Goal: Task Accomplishment & Management: Manage account settings

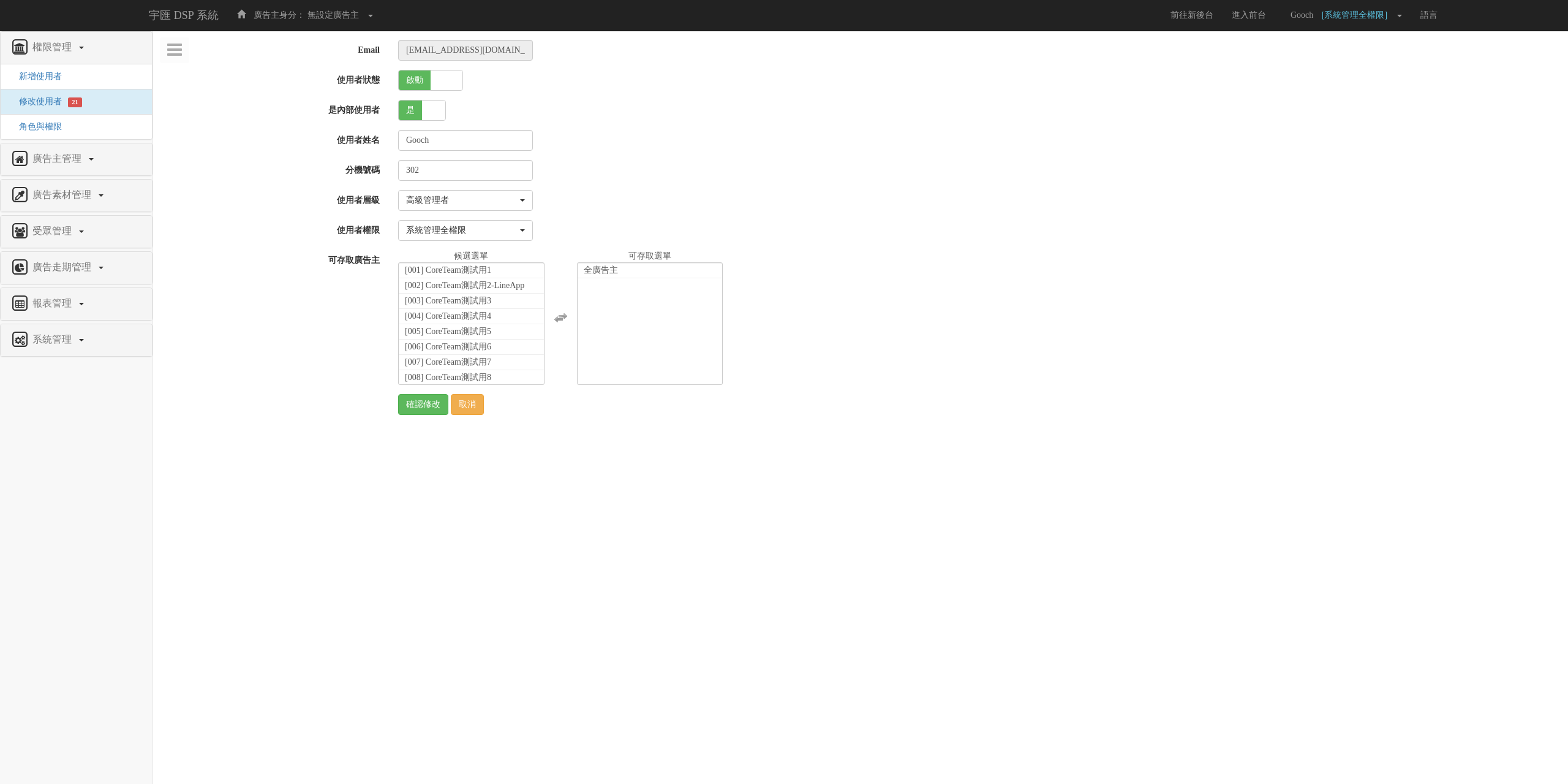
select select "SuperManager"
select select "1"
click at [528, 200] on button "高級管理者" at bounding box center [466, 200] width 135 height 21
click at [620, 143] on div "Gooch" at bounding box center [978, 140] width 1179 height 21
click at [527, 201] on button "高級管理者" at bounding box center [466, 200] width 135 height 21
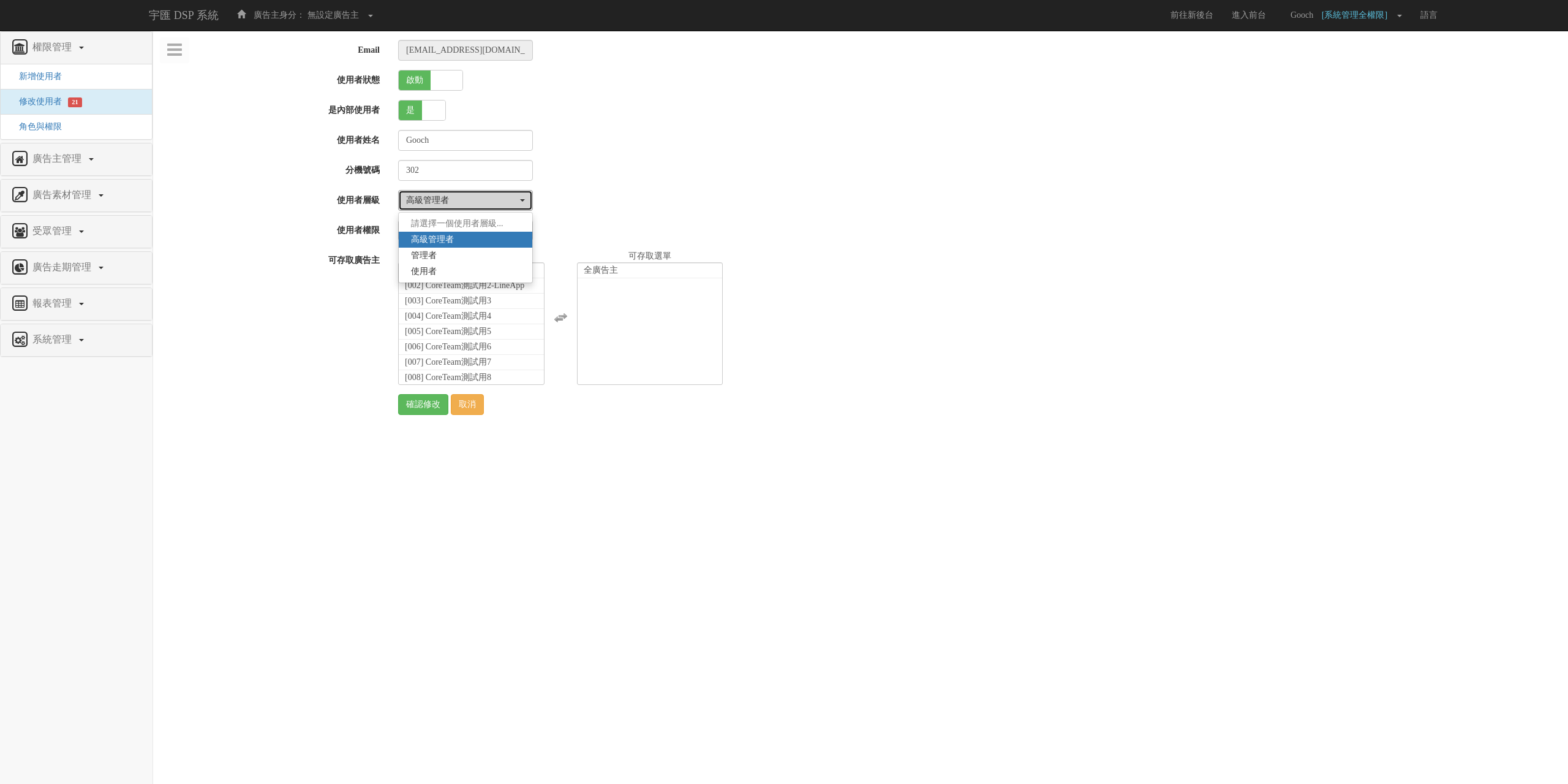
click at [527, 201] on button "高級管理者" at bounding box center [466, 200] width 135 height 21
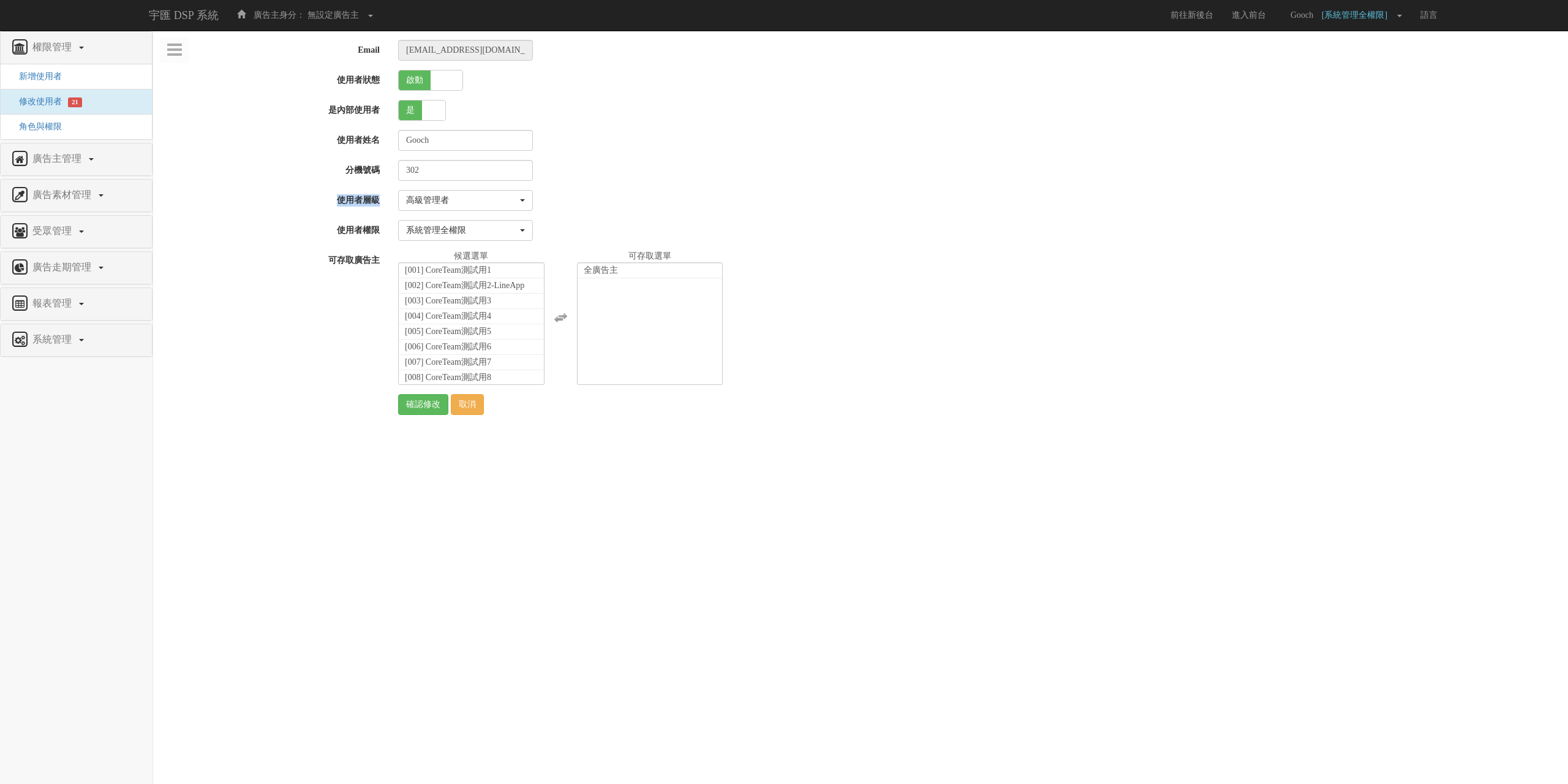
drag, startPoint x: 339, startPoint y: 203, endPoint x: 378, endPoint y: 204, distance: 39.0
click at [378, 204] on label "使用者層級" at bounding box center [271, 198] width 236 height 17
copy label "使用者層級"
click at [37, 131] on span "角色與權限" at bounding box center [36, 126] width 52 height 9
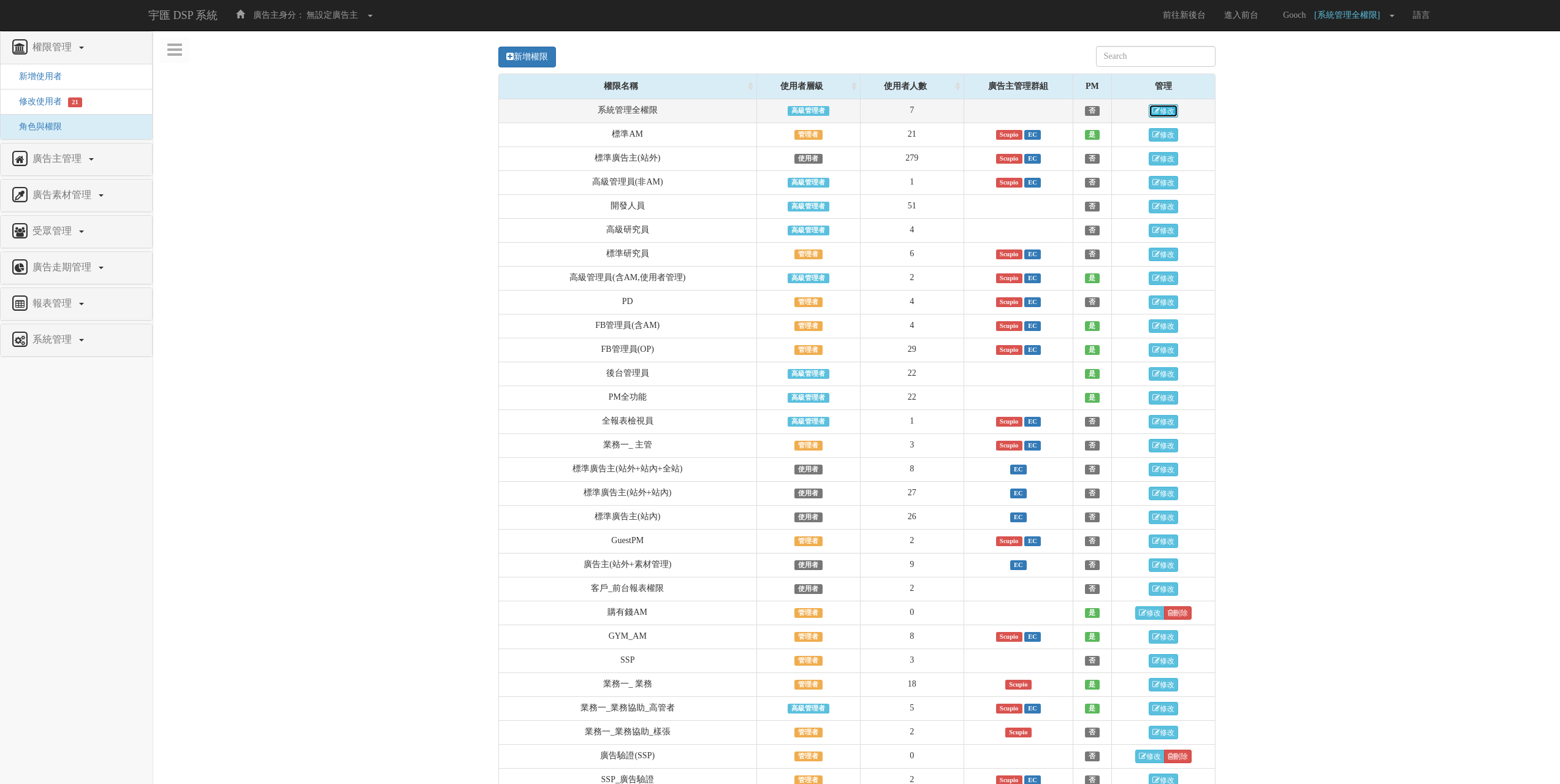
click at [1163, 112] on link "修改" at bounding box center [1163, 111] width 30 height 14
click at [1164, 114] on link "修改" at bounding box center [1163, 111] width 30 height 14
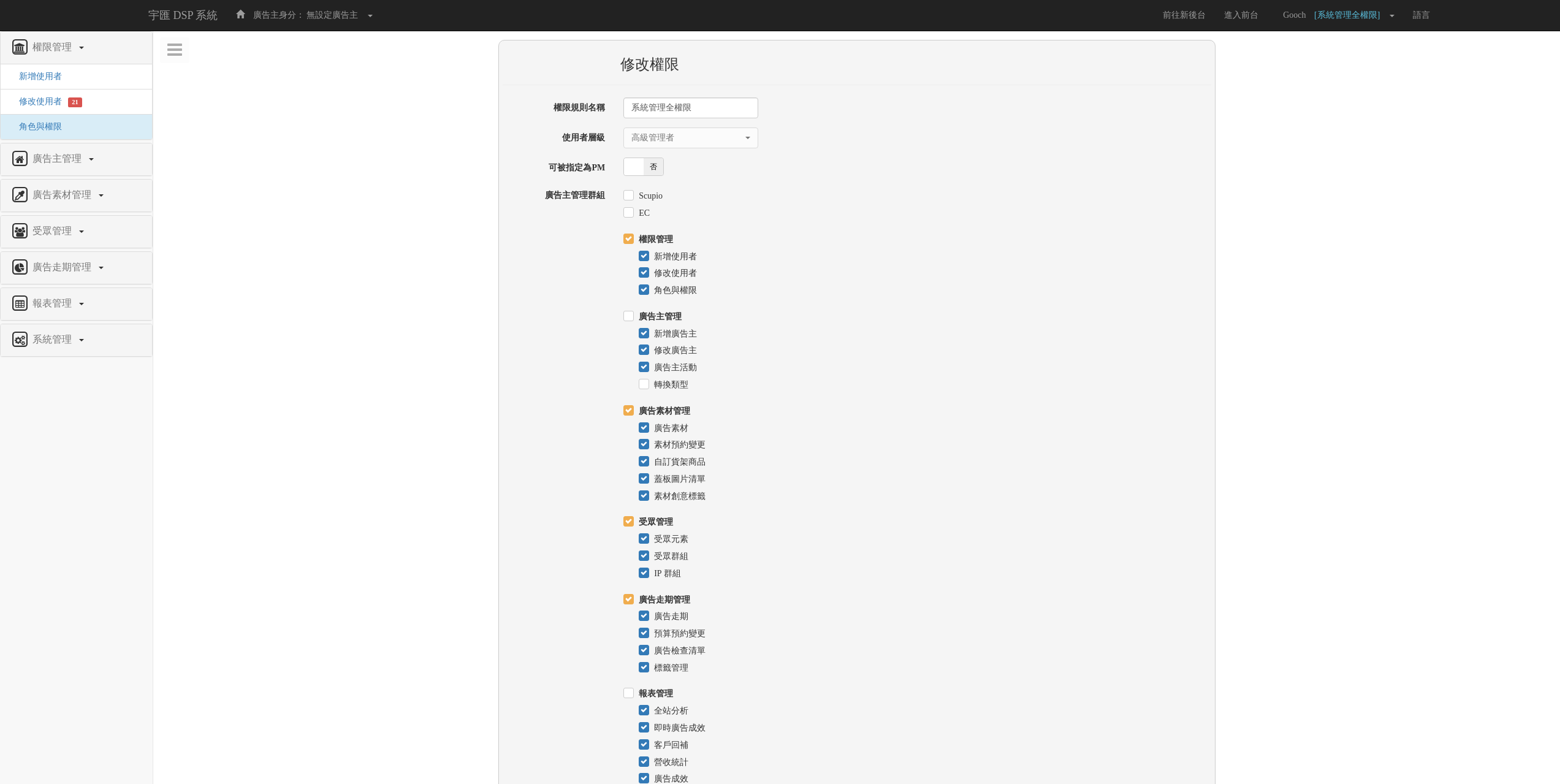
select select "SuperManager"
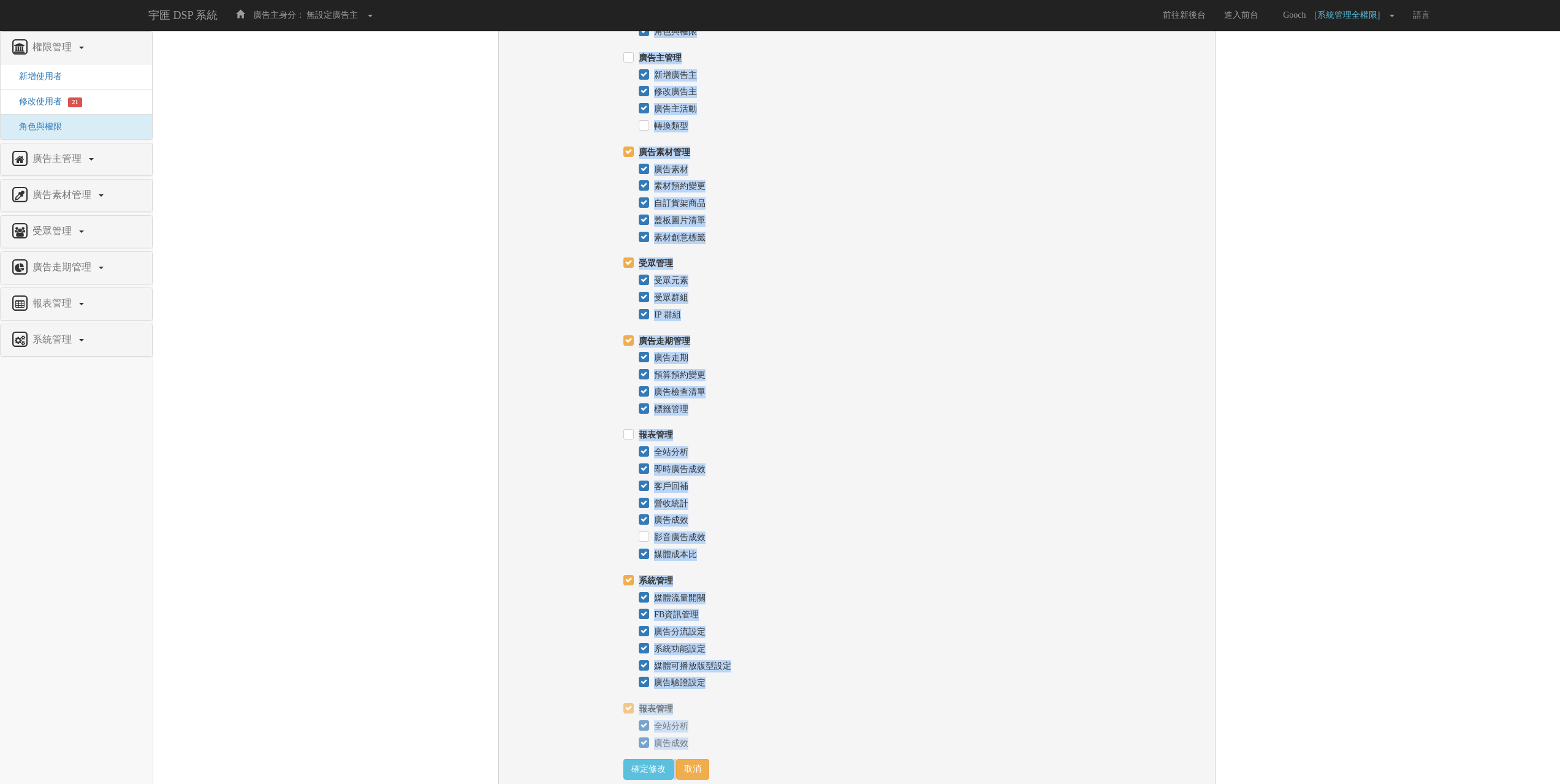
scroll to position [262, 0]
drag, startPoint x: 638, startPoint y: 237, endPoint x: 703, endPoint y: 754, distance: 521.1
click at [703, 754] on div "權限規則名稱 系統管理全權限 使用者層級 請選擇一個使用者層級 高級管理者 管理者 使用者 高級管理者 可被指定為PM 是 否 廣告主管理群組 Scupio …" at bounding box center [856, 306] width 708 height 940
copy div "權限管理 新增使用者 修改使用者 角色與權限 廣告主管理 新增廣告主 修改廣告主 廣告主活動 轉換類型 廣告素材管理 廣告素材 素材預約變更 自訂貨架商品 蓋…"
click at [788, 455] on div "全站分析" at bounding box center [925, 447] width 572 height 17
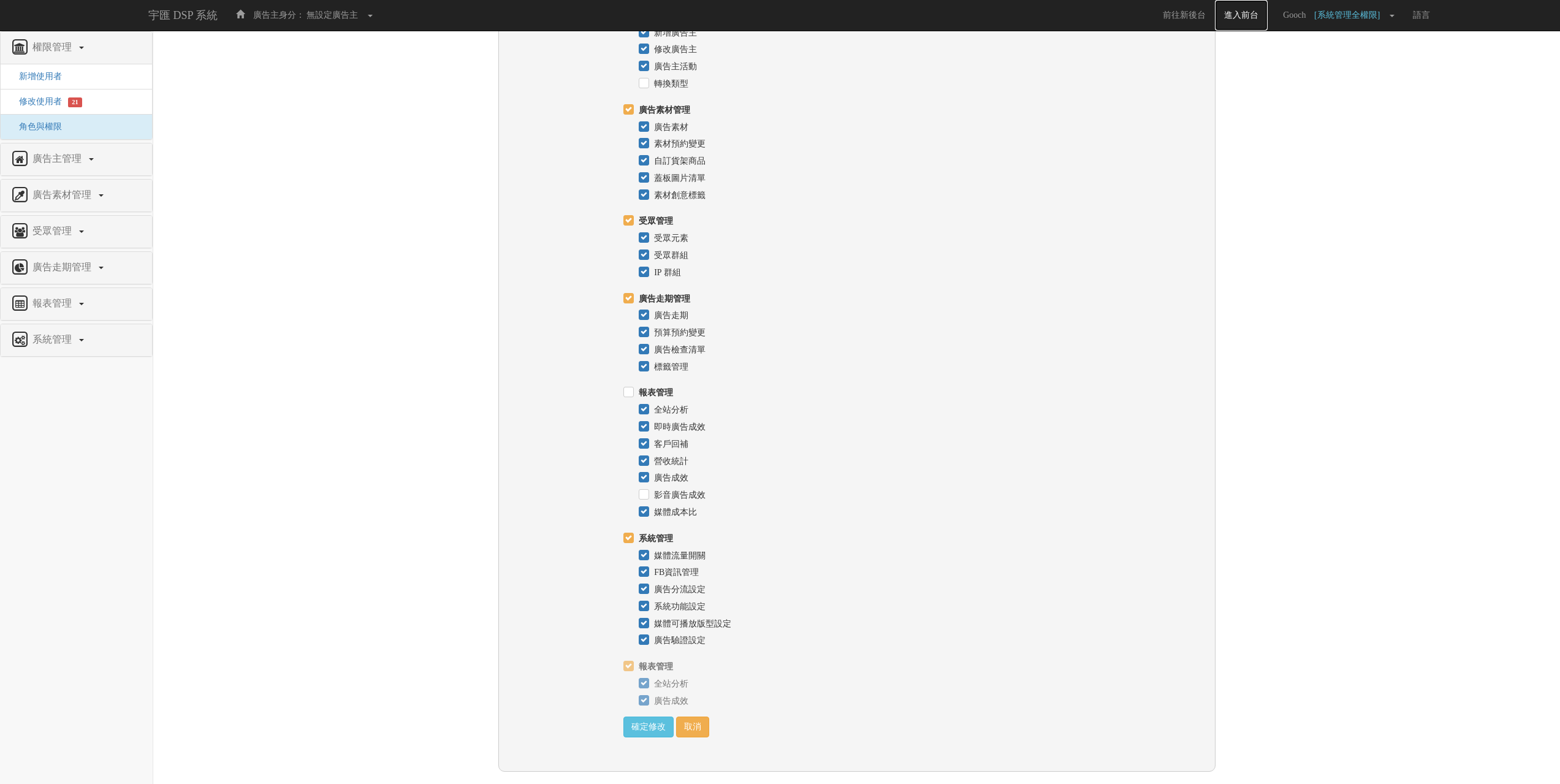
scroll to position [67, 0]
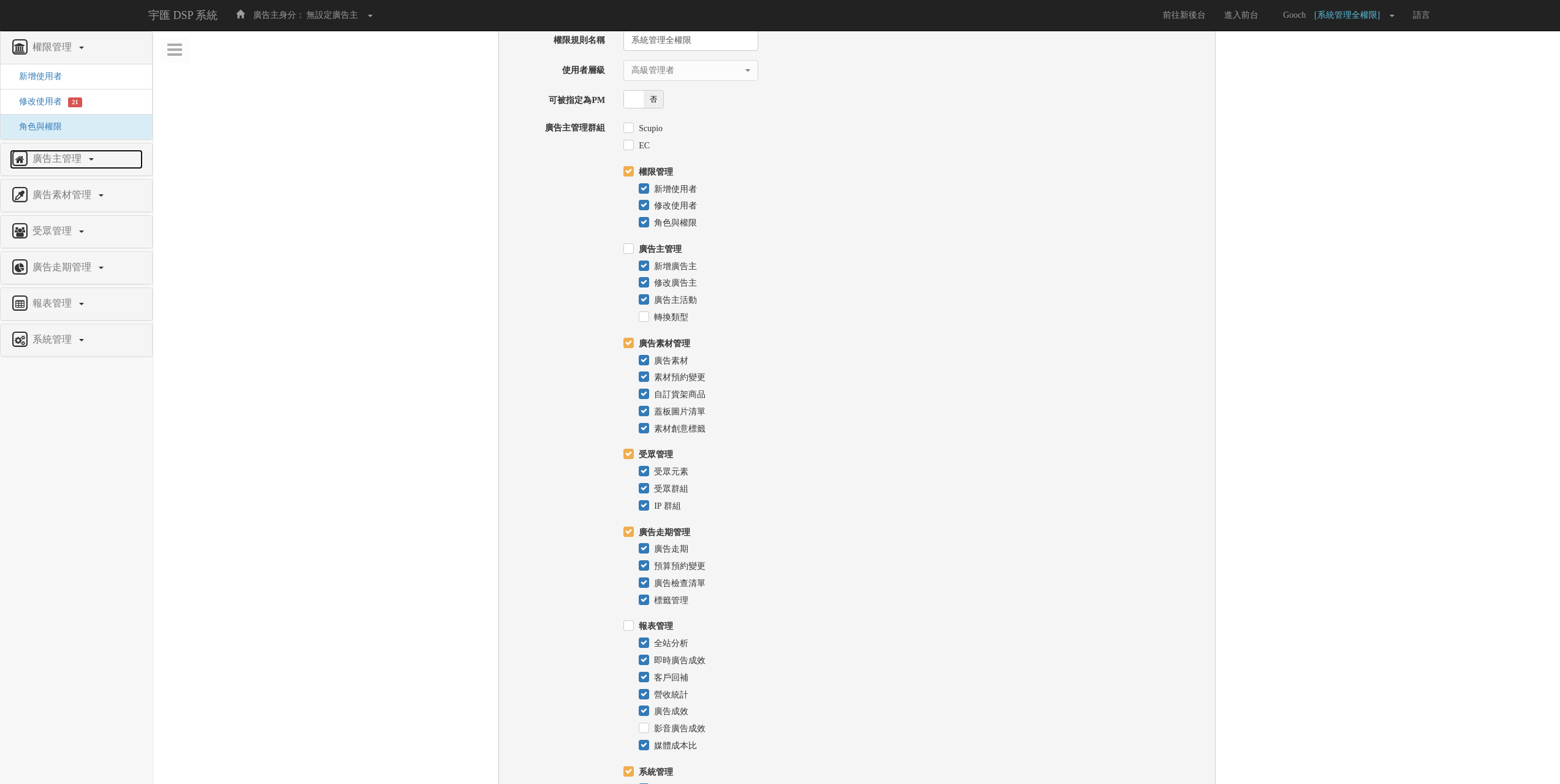
click at [68, 157] on span "廣告主管理" at bounding box center [59, 158] width 59 height 10
click at [51, 138] on span "修改廣告主" at bounding box center [36, 137] width 52 height 9
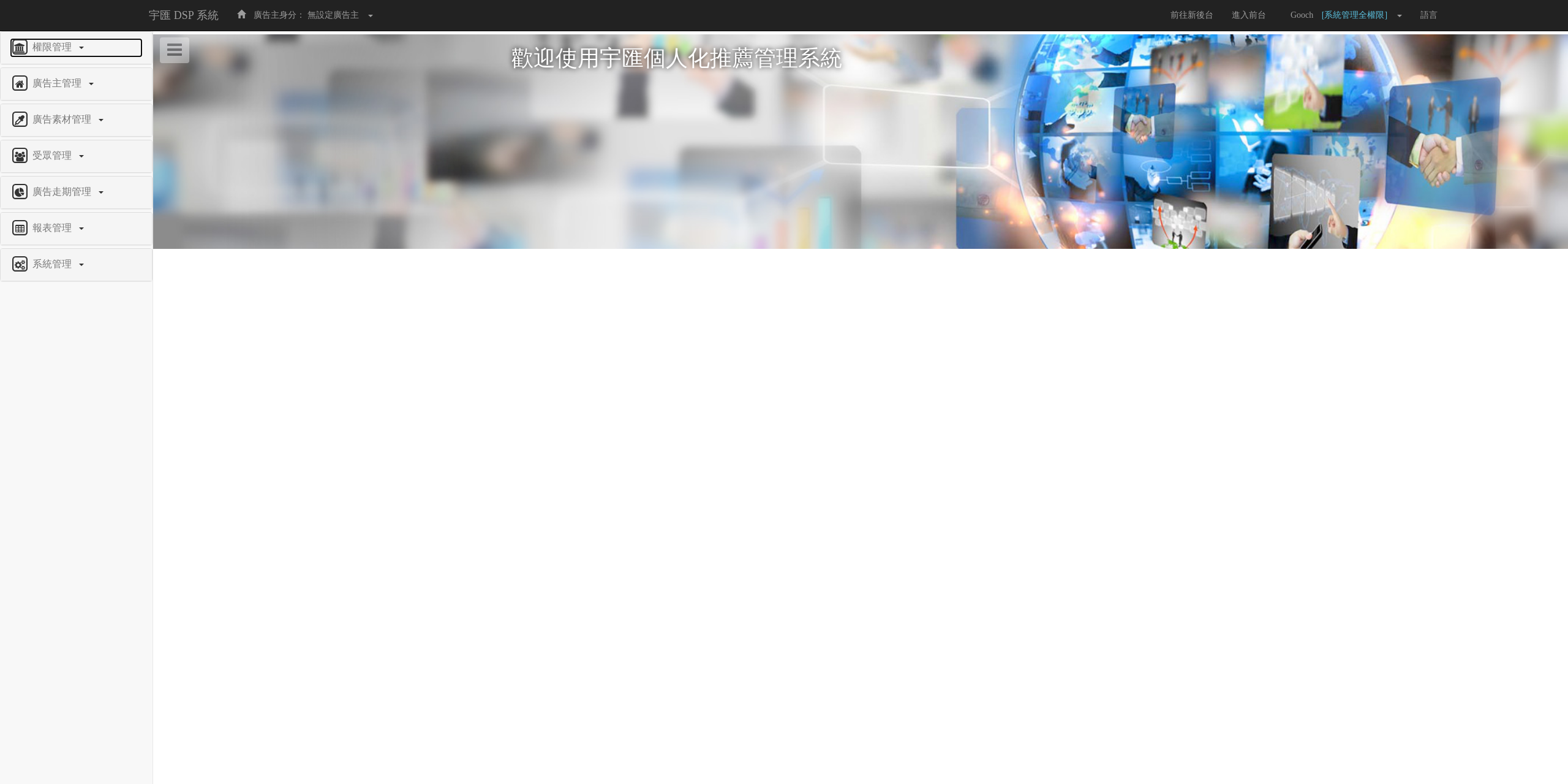
click at [42, 52] on span "權限管理" at bounding box center [54, 47] width 48 height 10
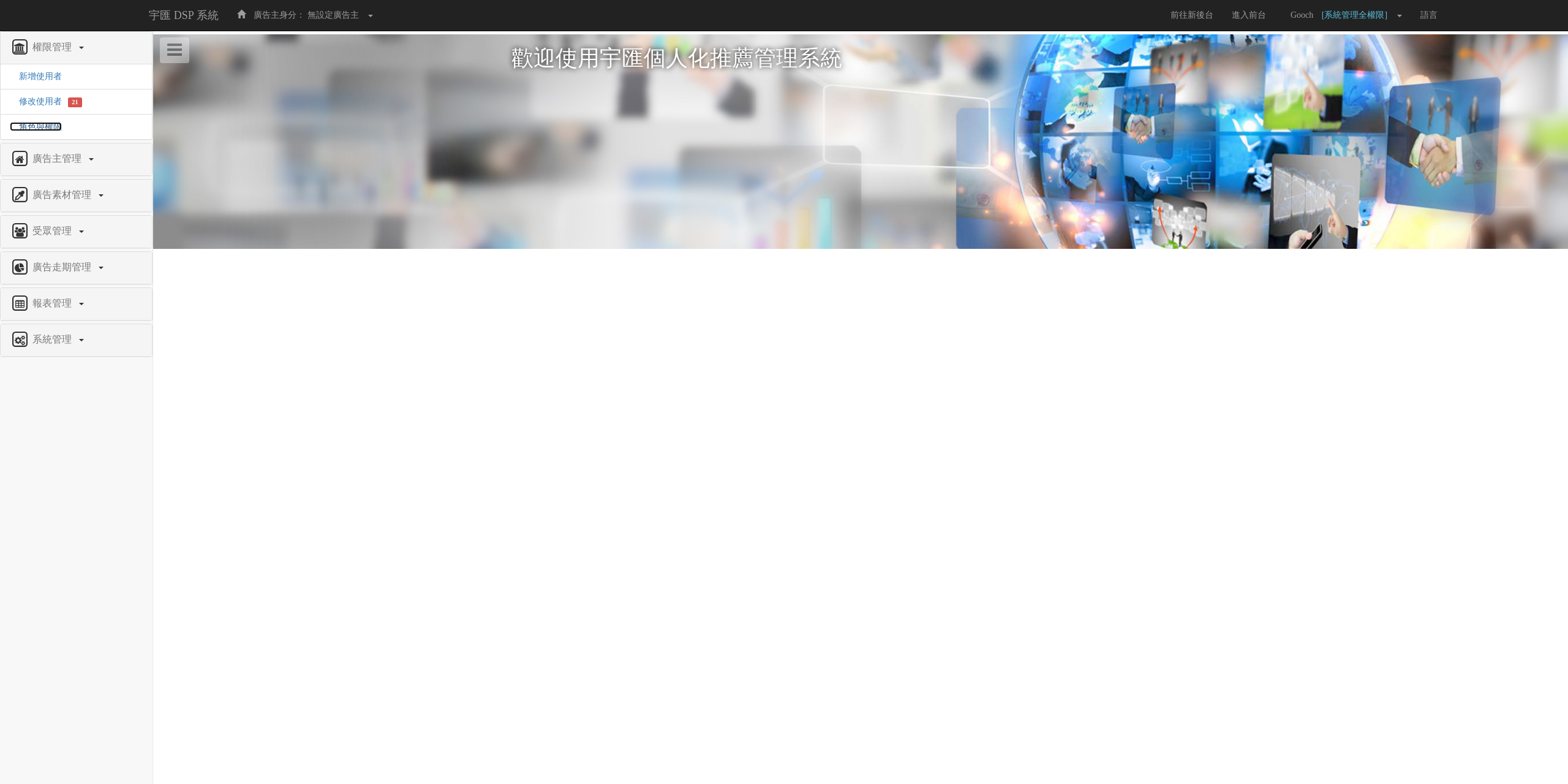
click at [43, 129] on span "角色與權限" at bounding box center [36, 126] width 52 height 9
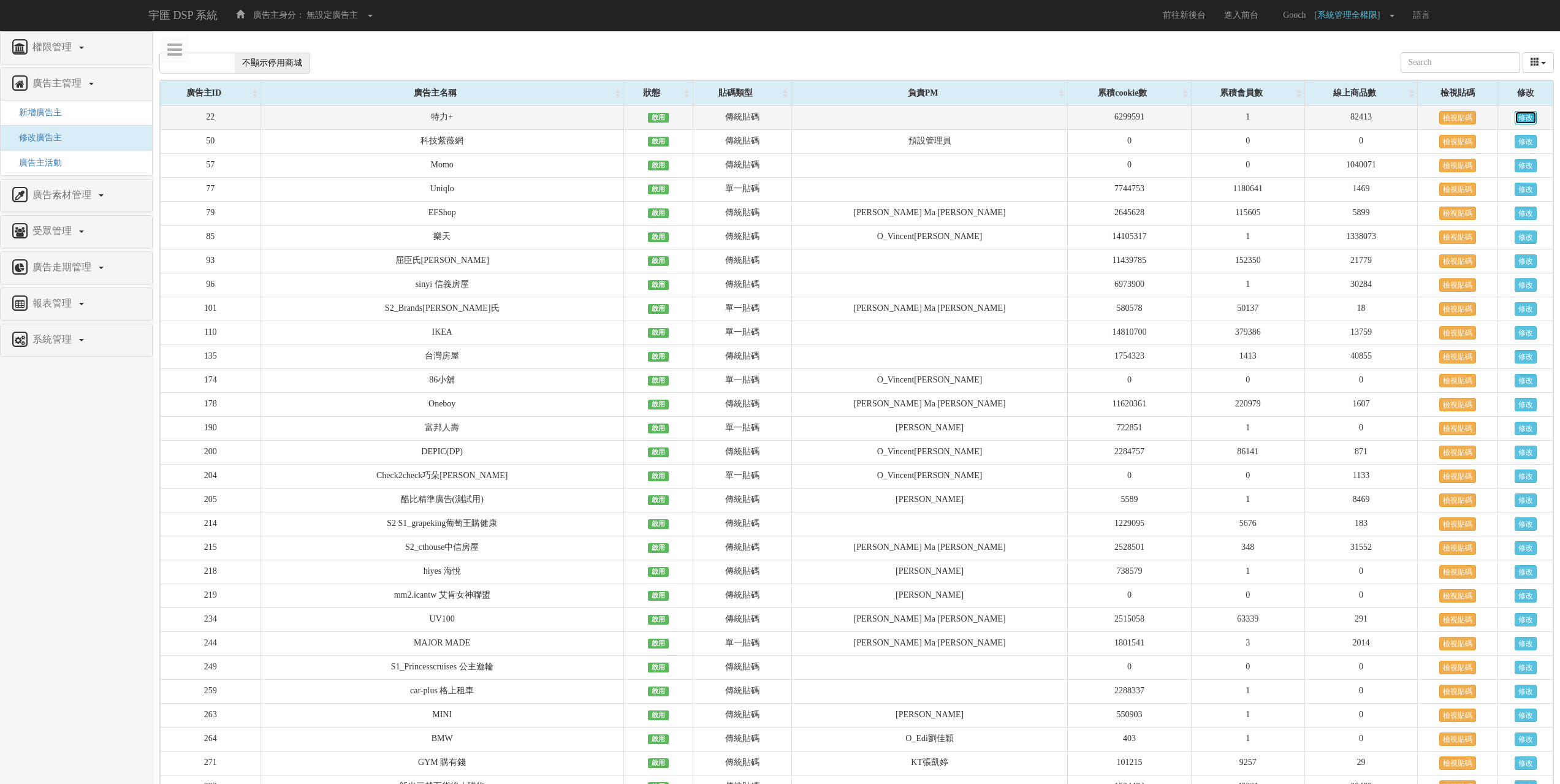
click at [1523, 120] on link "修改" at bounding box center [1526, 118] width 22 height 14
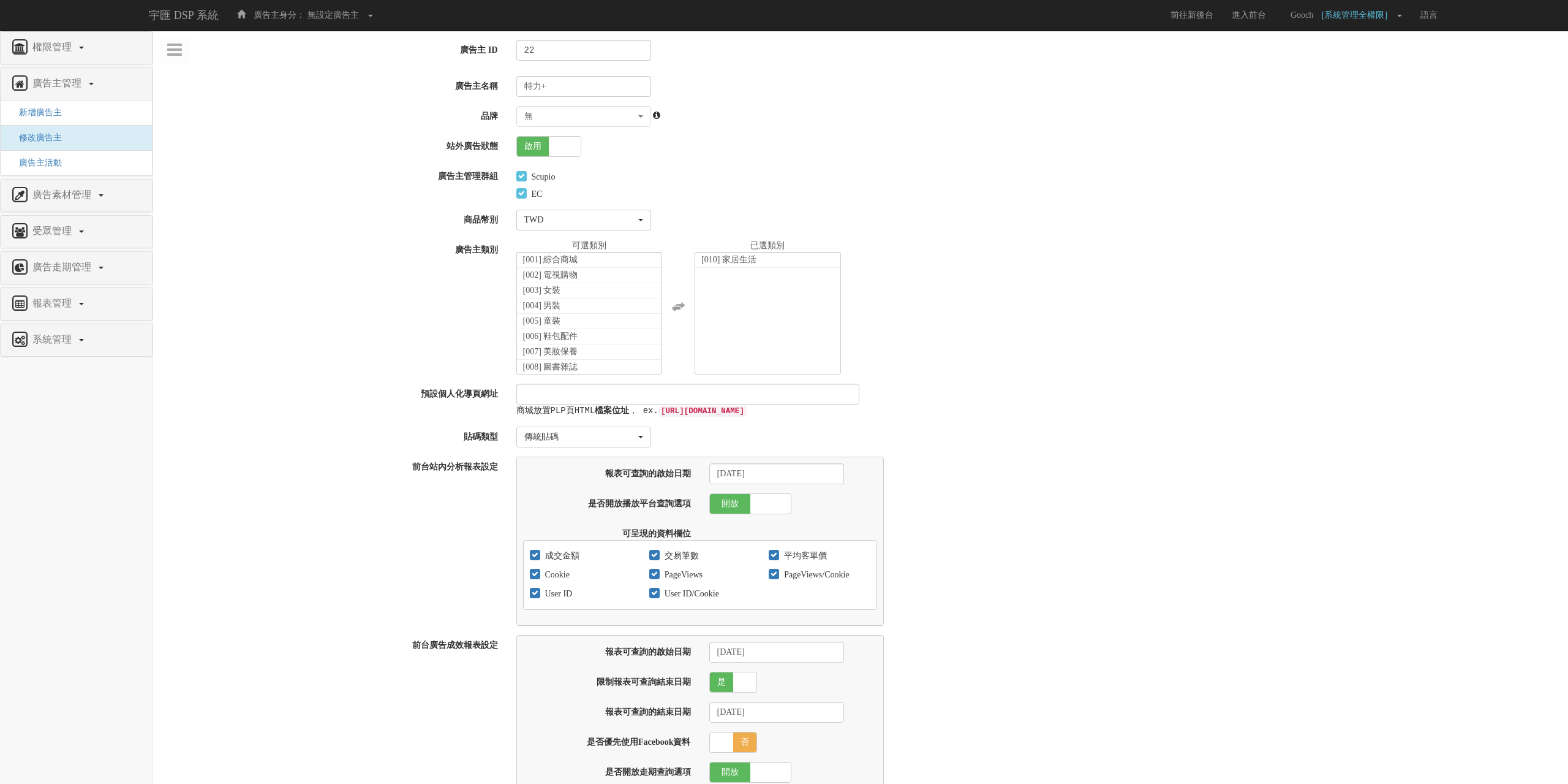
select select
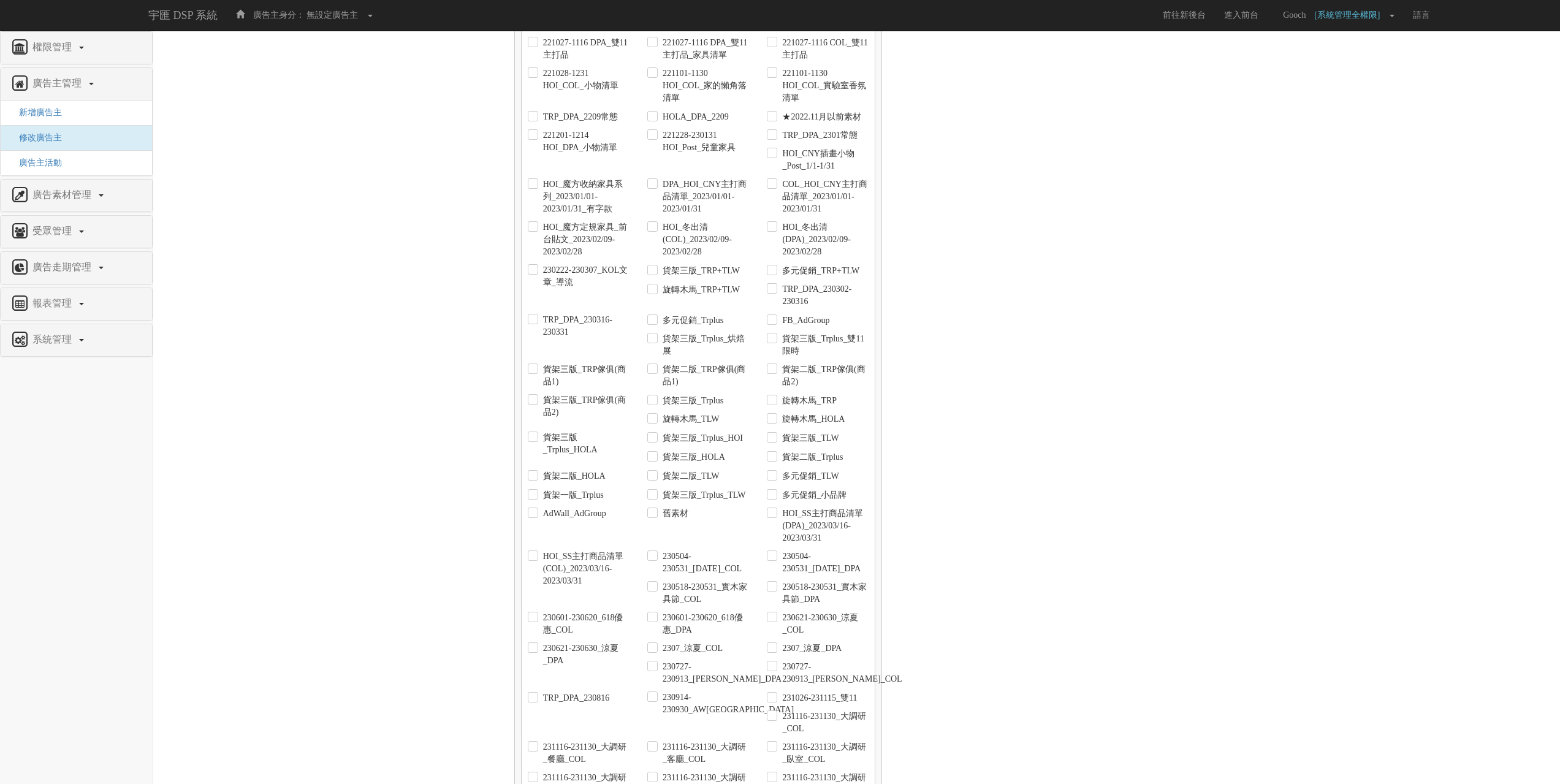
scroll to position [4697, 0]
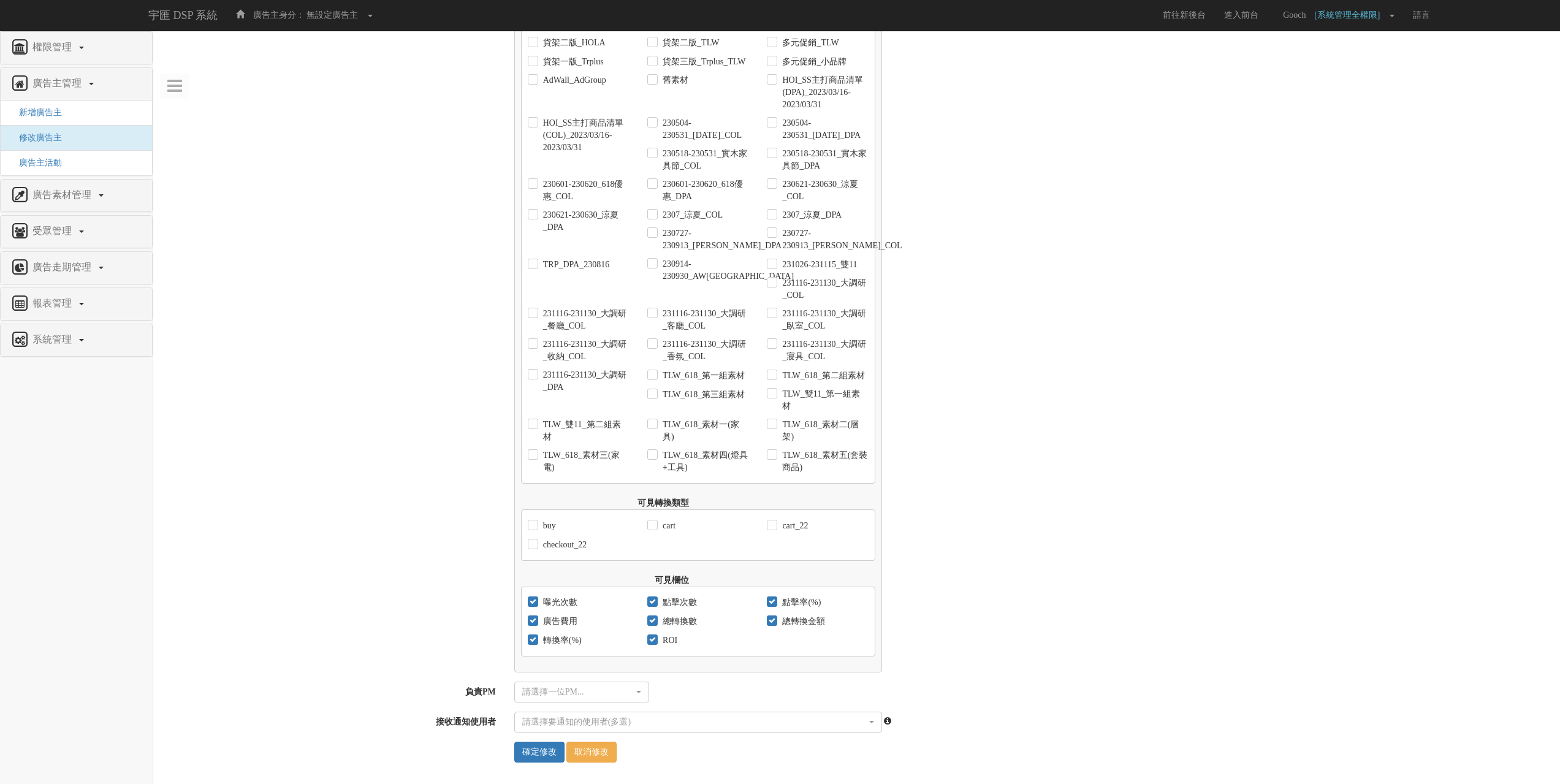
click at [650, 694] on div "請選擇一位PM... [PERSON_NAME][PERSON_NAME]Kristin Kuo Avery [PERSON_NAME].shih [PERS…" at bounding box center [1033, 692] width 1055 height 21
click at [635, 692] on button "請選擇一位PM..." at bounding box center [582, 692] width 135 height 21
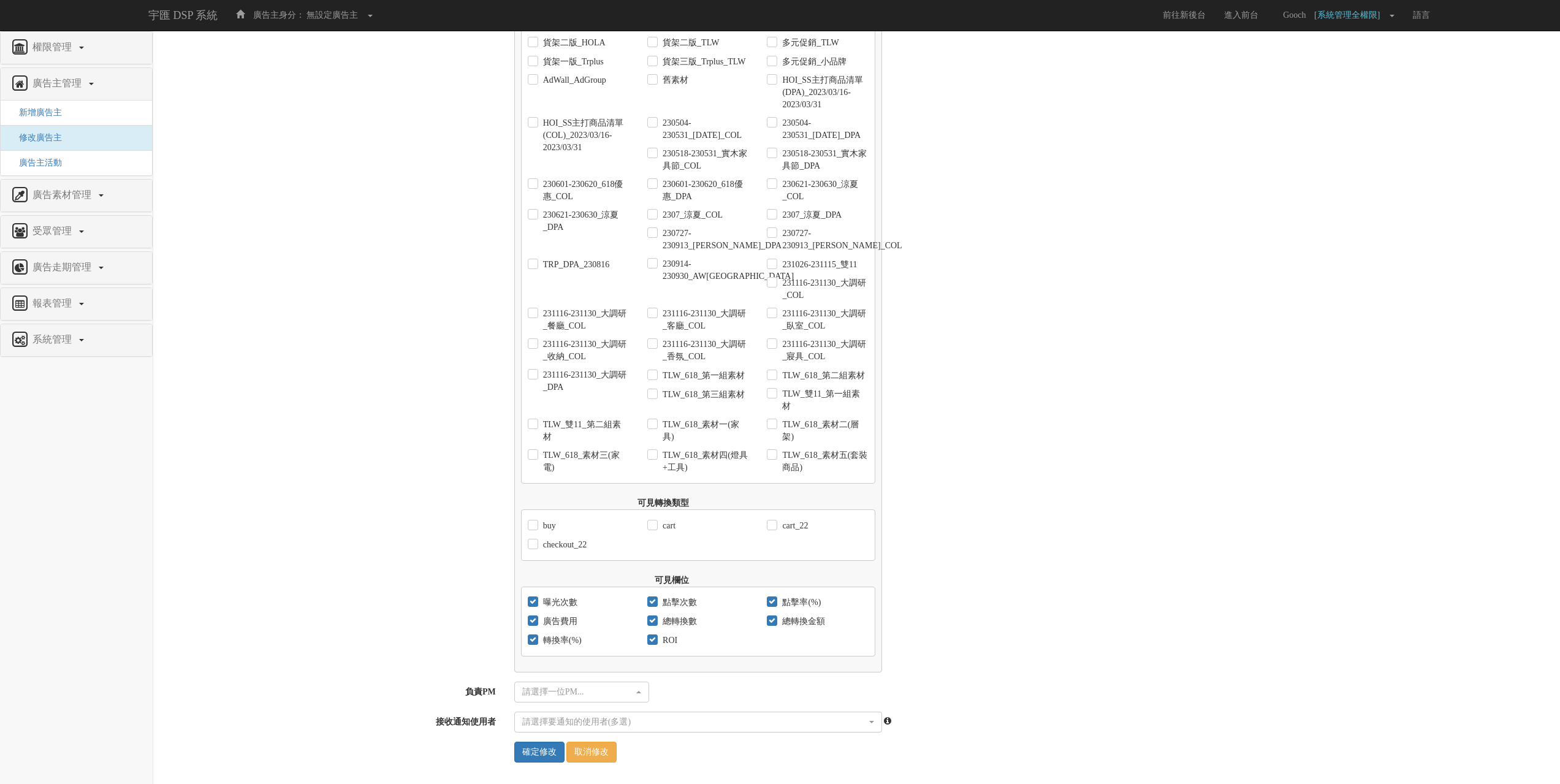
scroll to position [4391, 0]
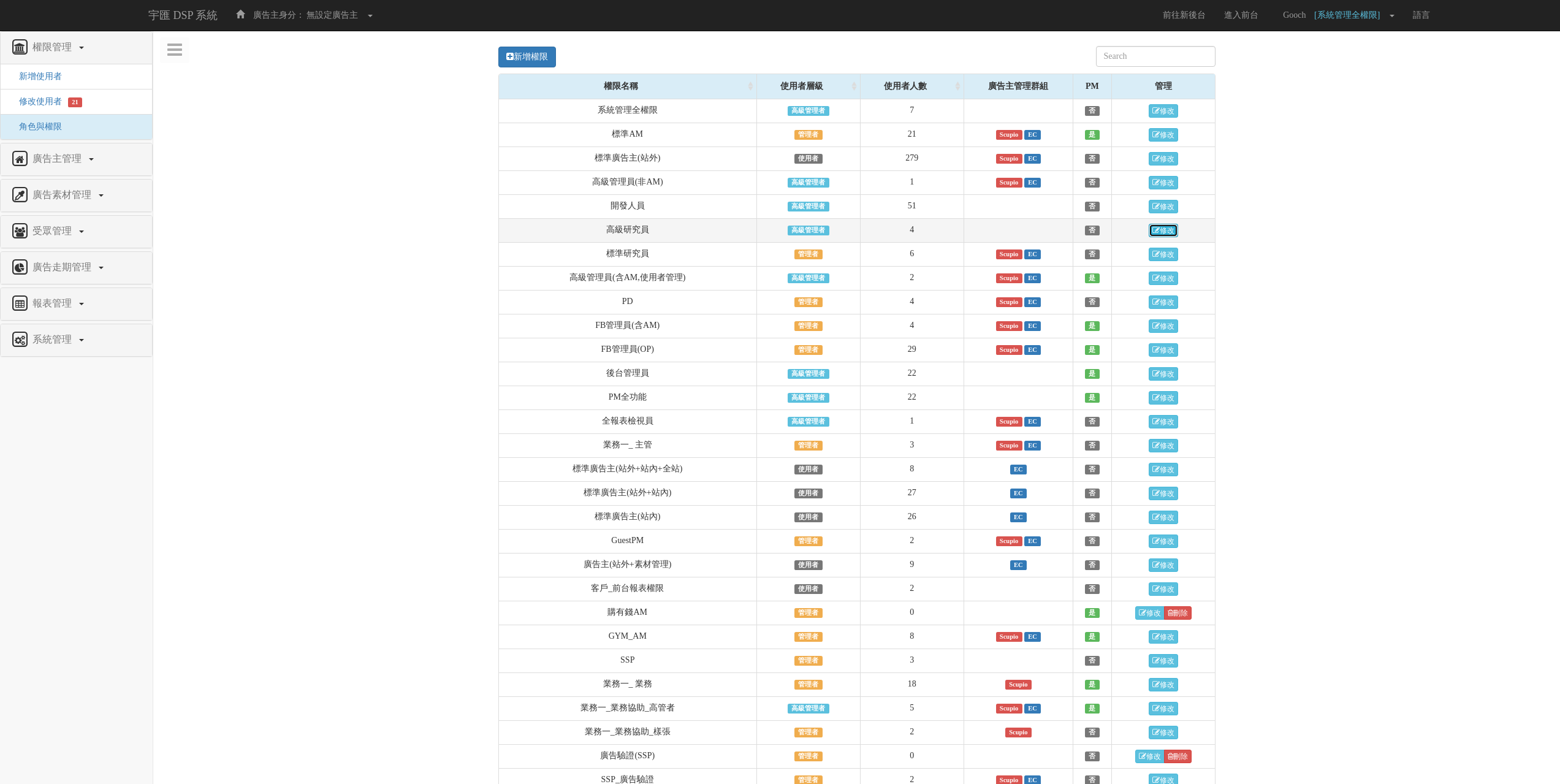
click at [1173, 233] on link "修改" at bounding box center [1163, 231] width 30 height 14
drag, startPoint x: 987, startPoint y: 85, endPoint x: 1051, endPoint y: 92, distance: 64.4
click at [1051, 92] on div "廣告主管理群組" at bounding box center [1018, 87] width 109 height 25
copy div "廣告主管理群組"
click at [41, 158] on span "廣告主管理" at bounding box center [59, 158] width 59 height 10
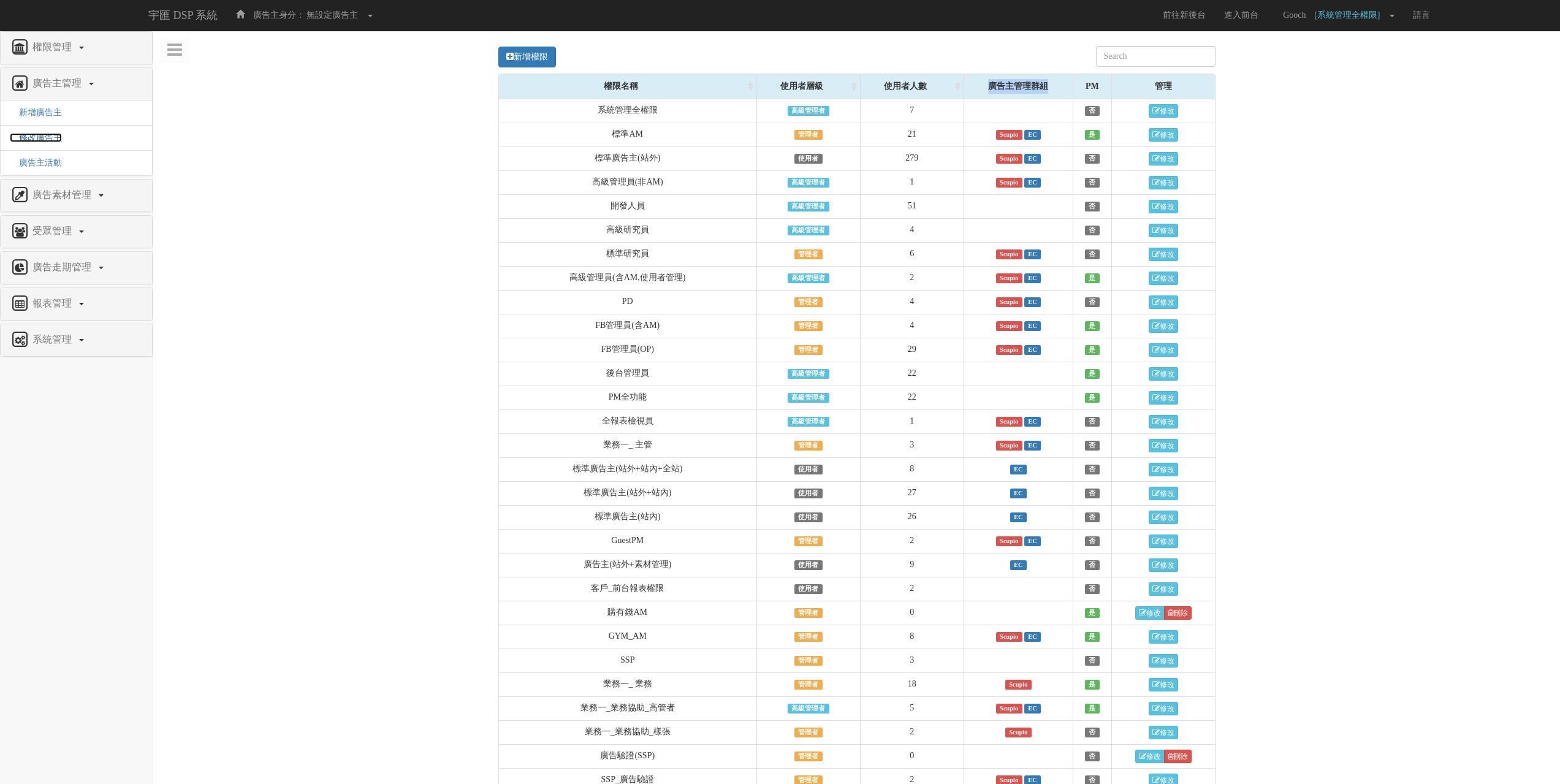
click at [48, 142] on span "修改廣告主" at bounding box center [36, 137] width 52 height 9
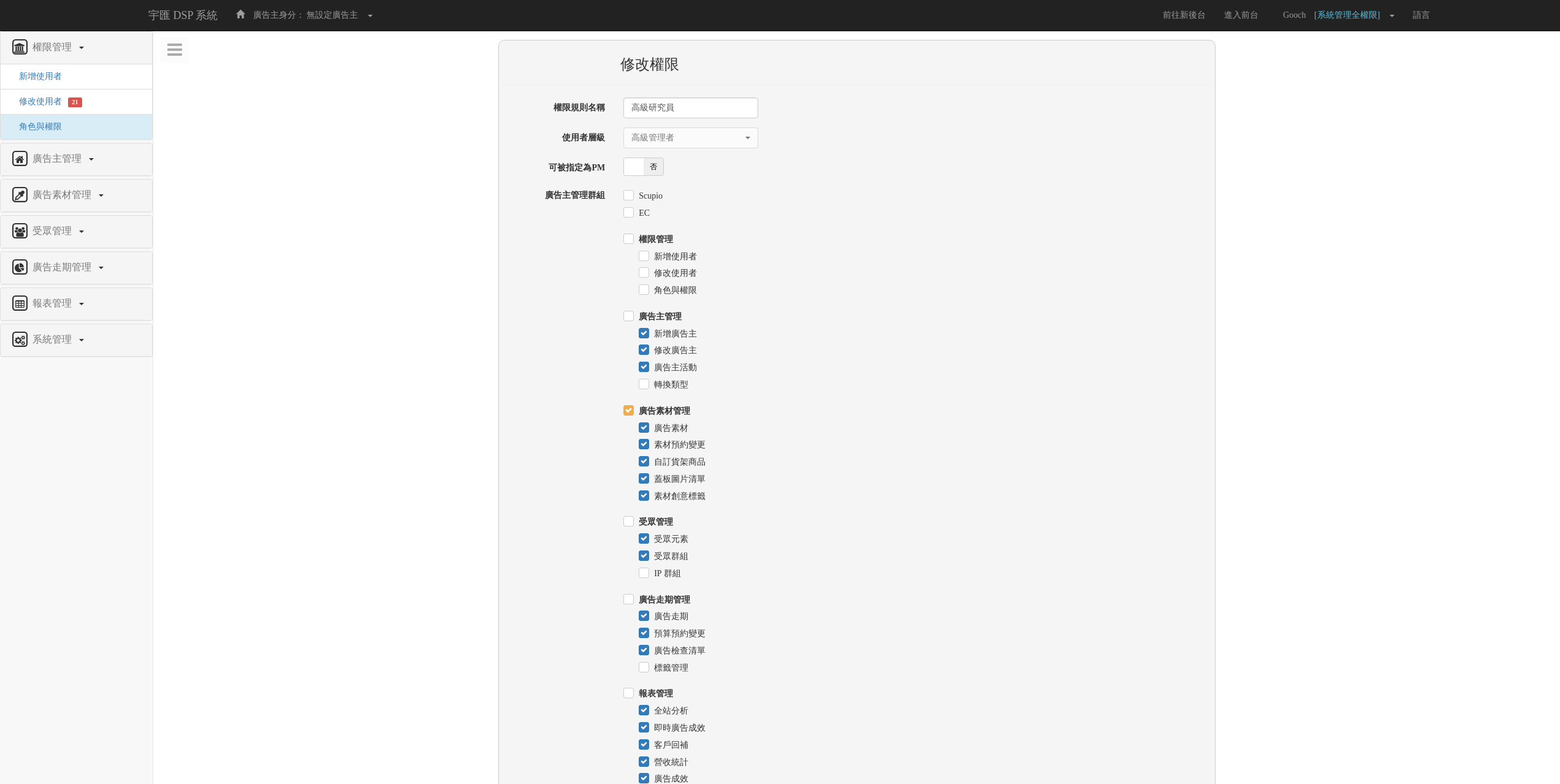
select select "SuperManager"
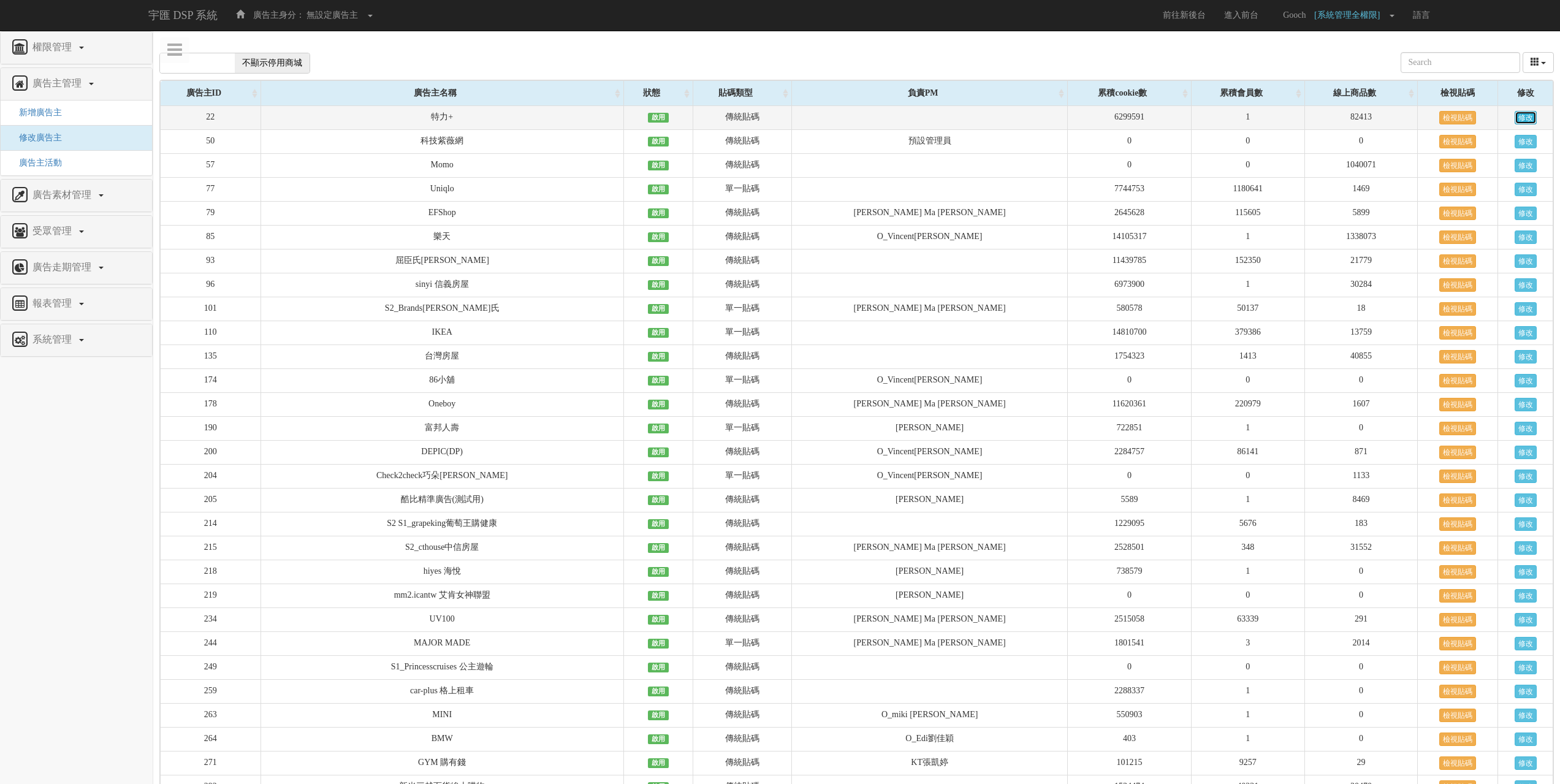
click at [1527, 118] on link "修改" at bounding box center [1526, 118] width 22 height 14
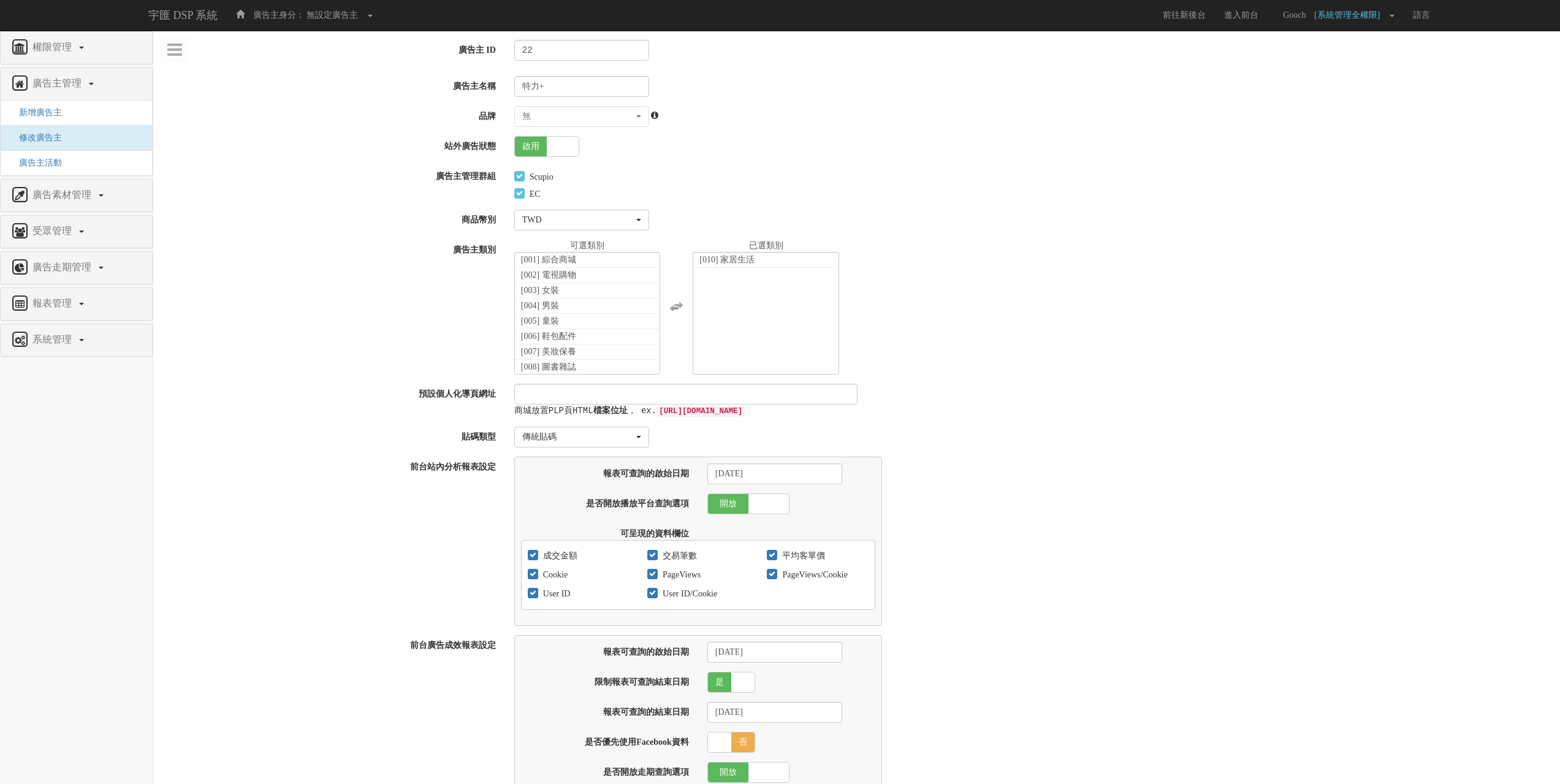
select select
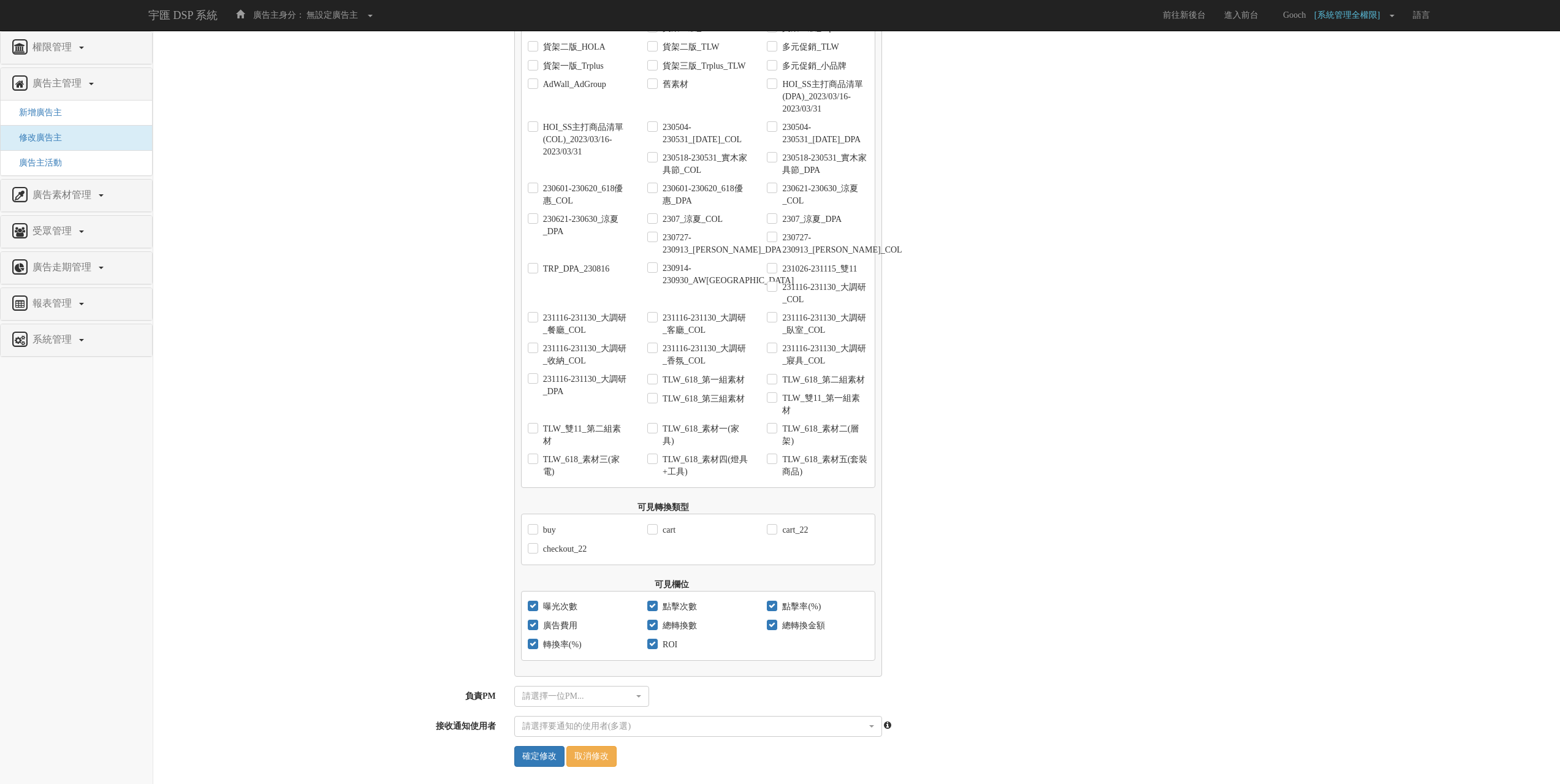
scroll to position [4697, 0]
drag, startPoint x: 466, startPoint y: 692, endPoint x: 498, endPoint y: 696, distance: 32.2
click at [498, 696] on label "負責PM" at bounding box center [329, 690] width 352 height 17
copy label "負責PM"
click at [65, 56] on link "權限管理" at bounding box center [76, 47] width 133 height 19
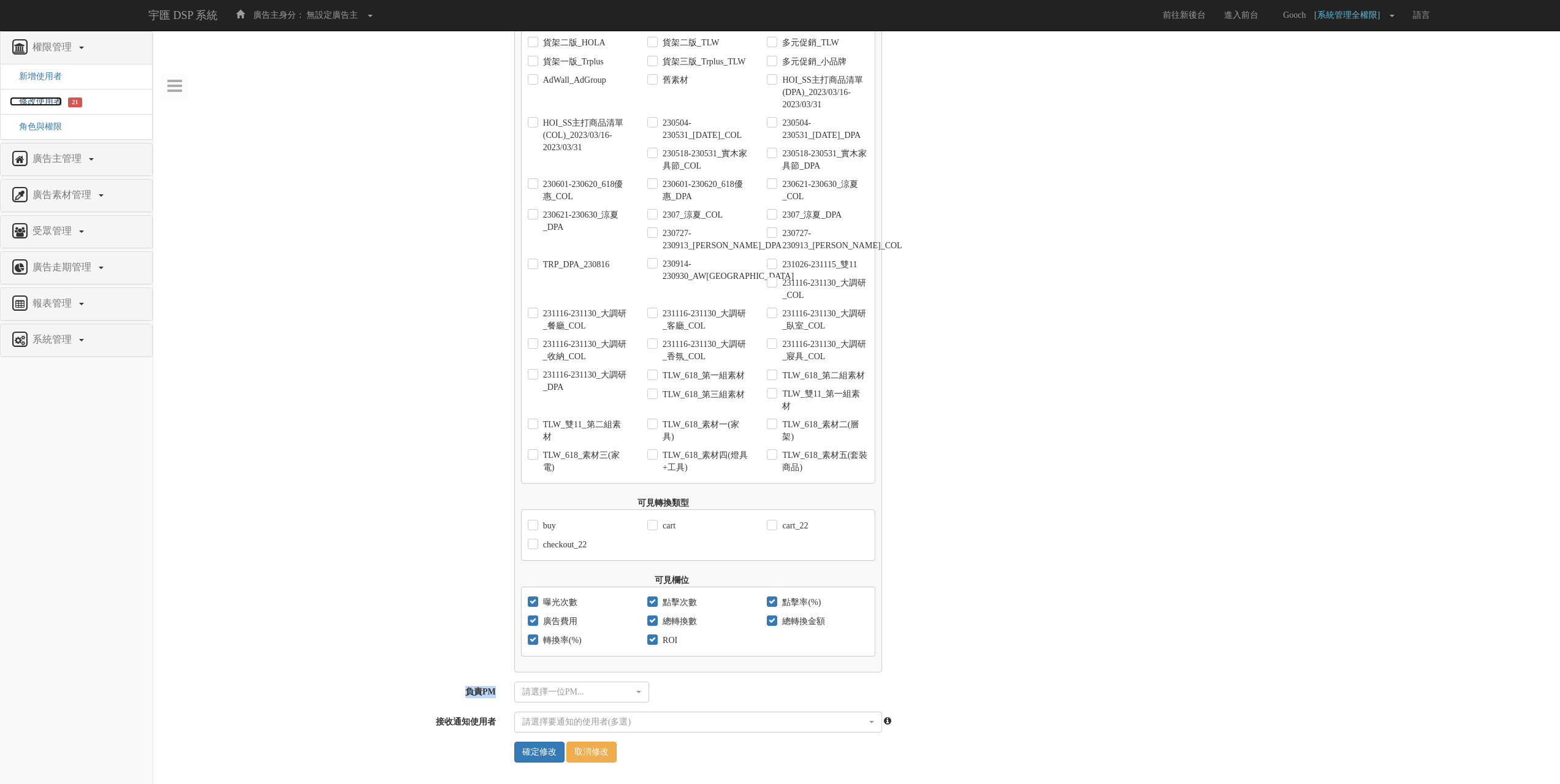
click at [31, 98] on span "修改使用者" at bounding box center [36, 101] width 52 height 9
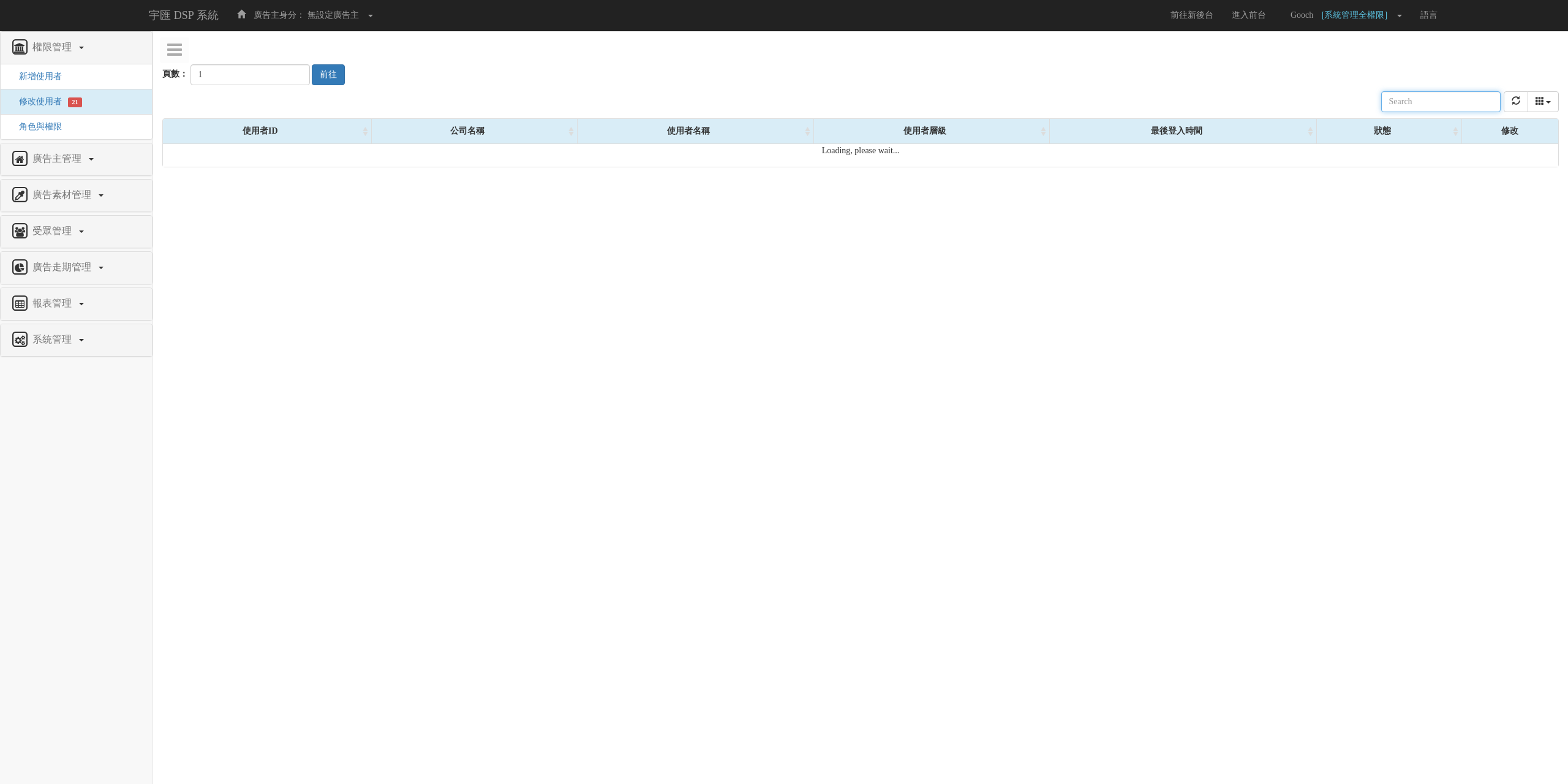
click at [1434, 104] on input "text" at bounding box center [1441, 102] width 120 height 21
type input "gooch"
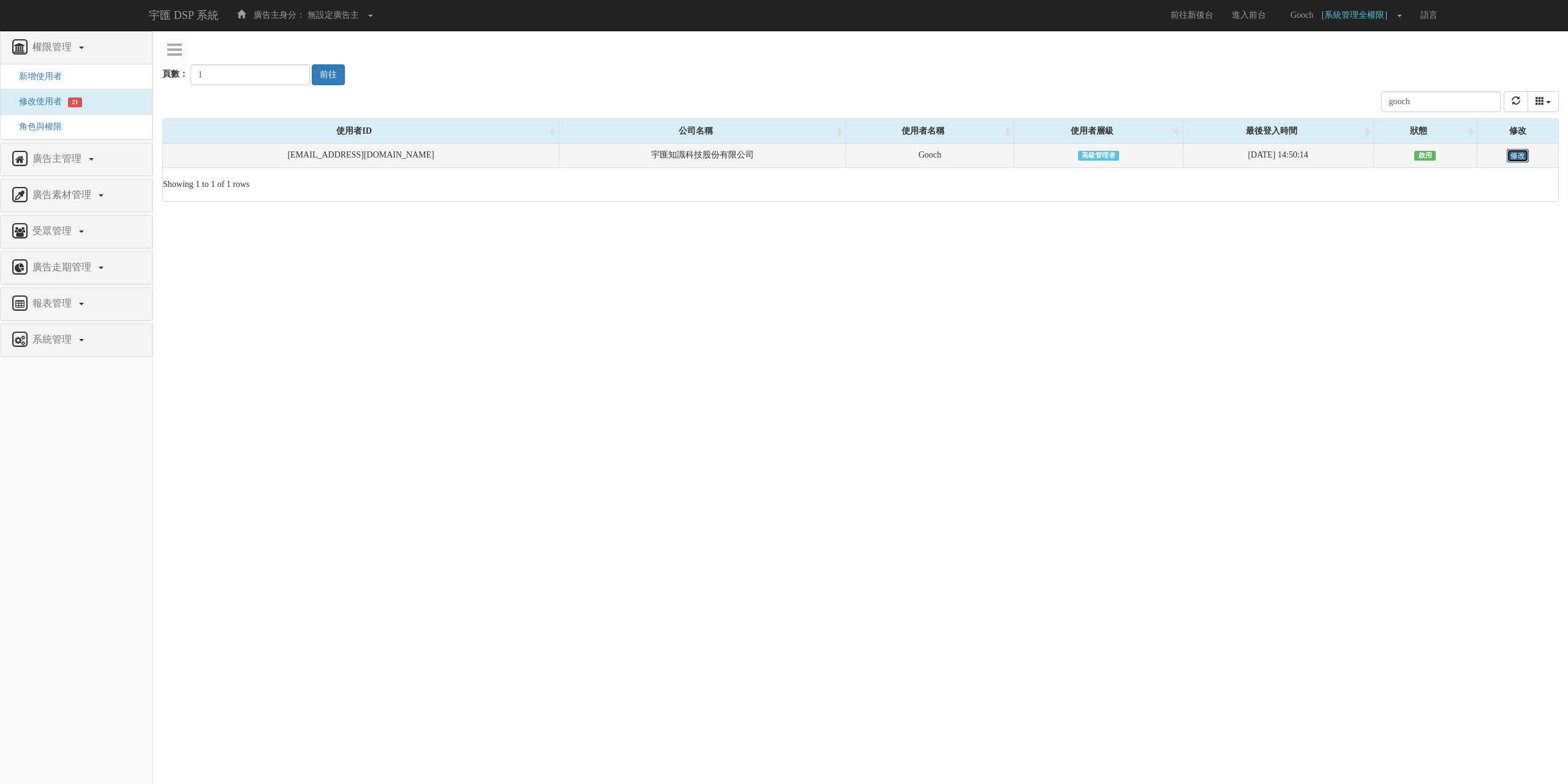
click at [1512, 158] on link "修改" at bounding box center [1518, 156] width 22 height 14
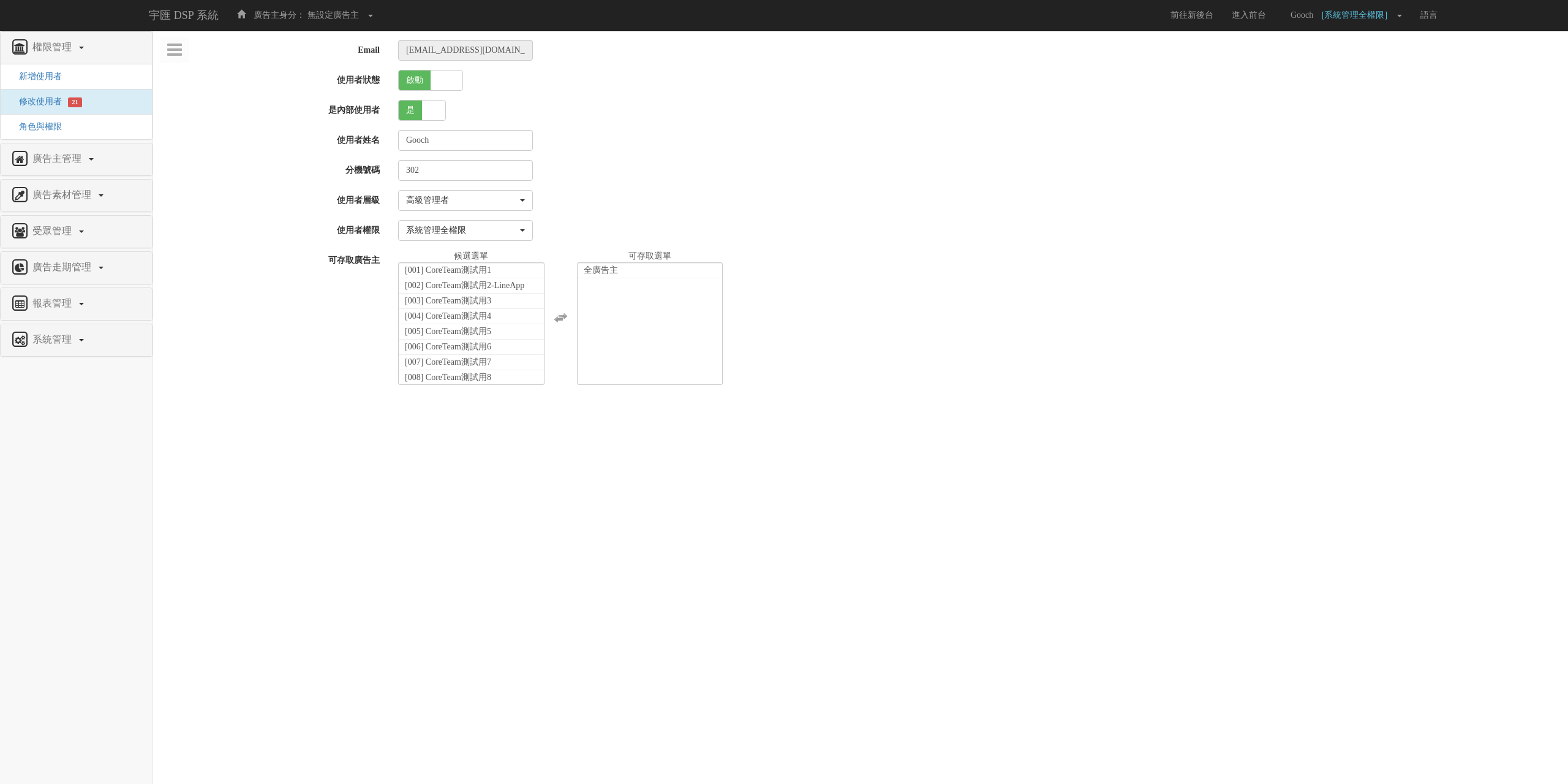
select select "SuperManager"
select select "1"
click at [525, 372] on li "[205] 酷比精準廣告(測試用)" at bounding box center [471, 379] width 145 height 15
click at [430, 405] on input "確認修改" at bounding box center [423, 404] width 50 height 21
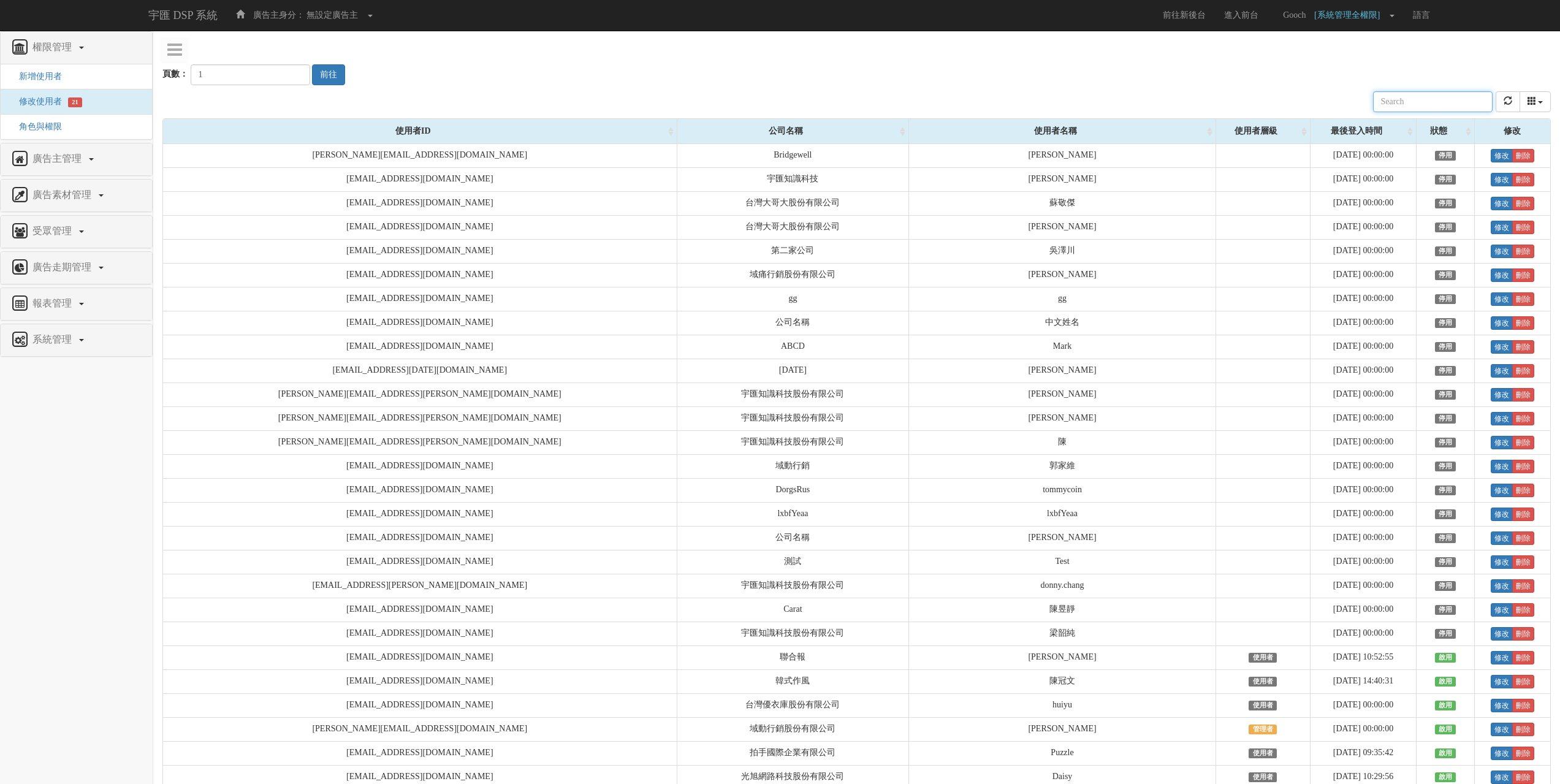
click at [1412, 101] on input "text" at bounding box center [1433, 102] width 120 height 21
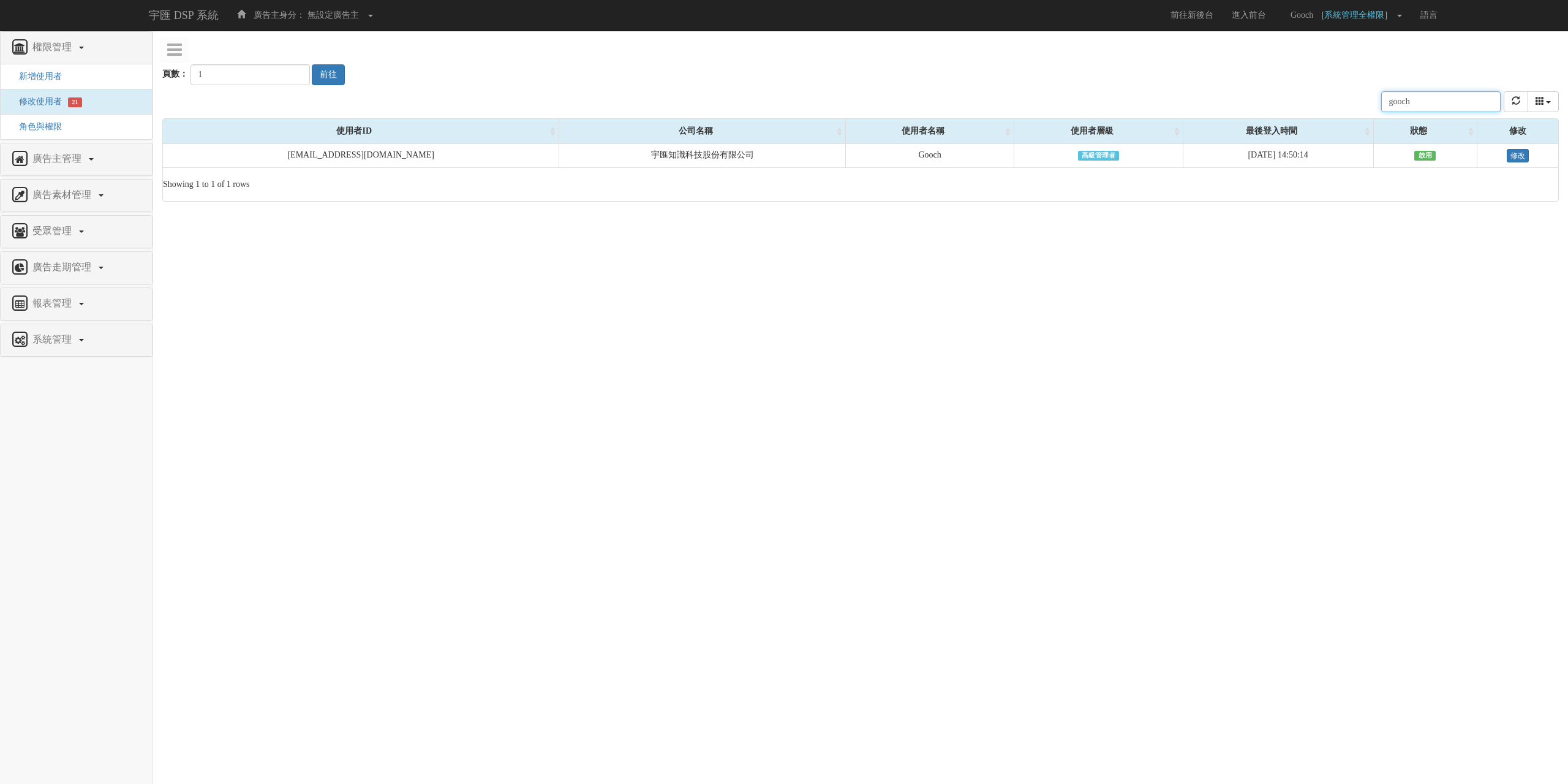
type input "gooch"
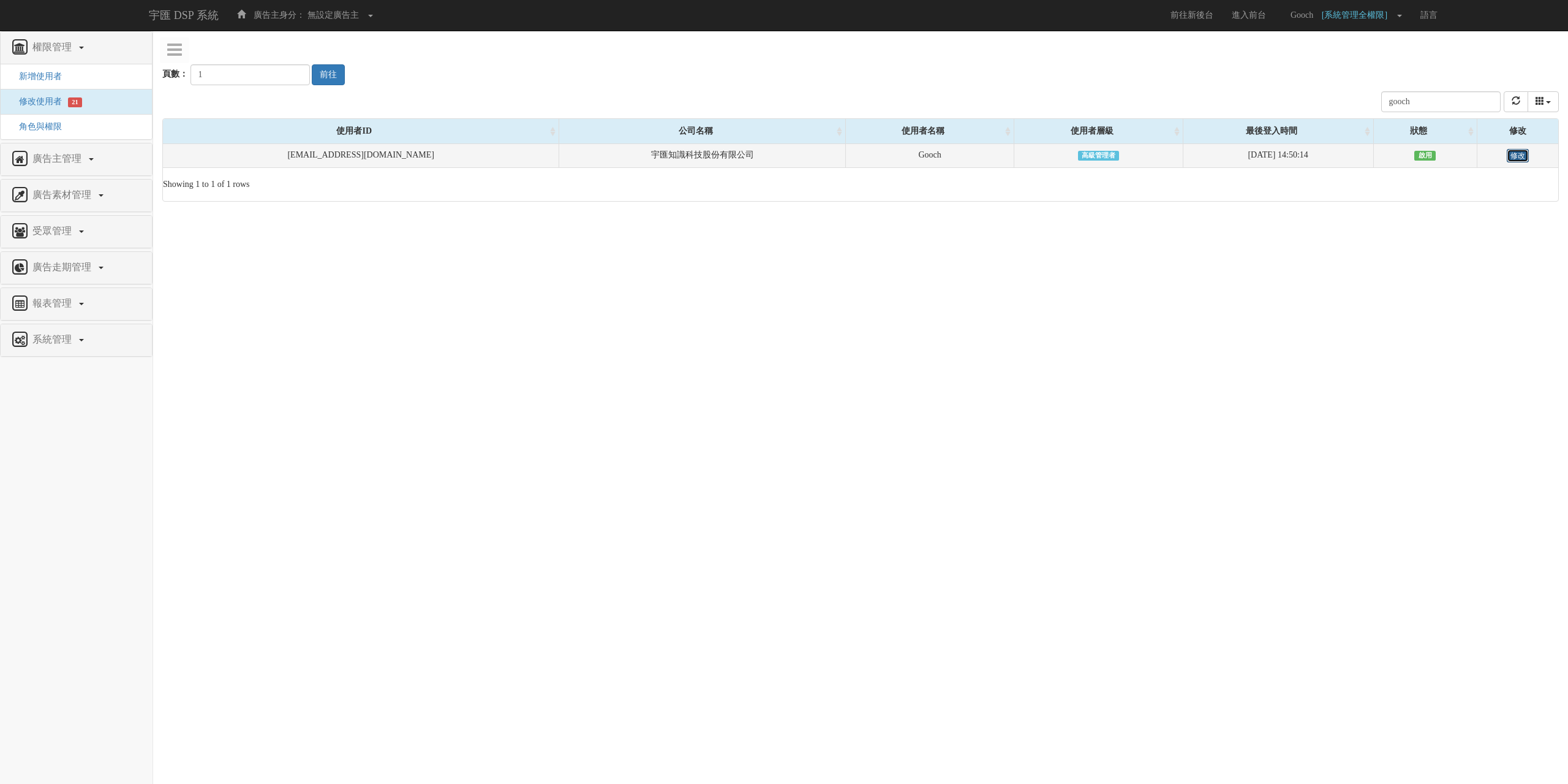
click at [1515, 153] on link "修改" at bounding box center [1518, 156] width 22 height 14
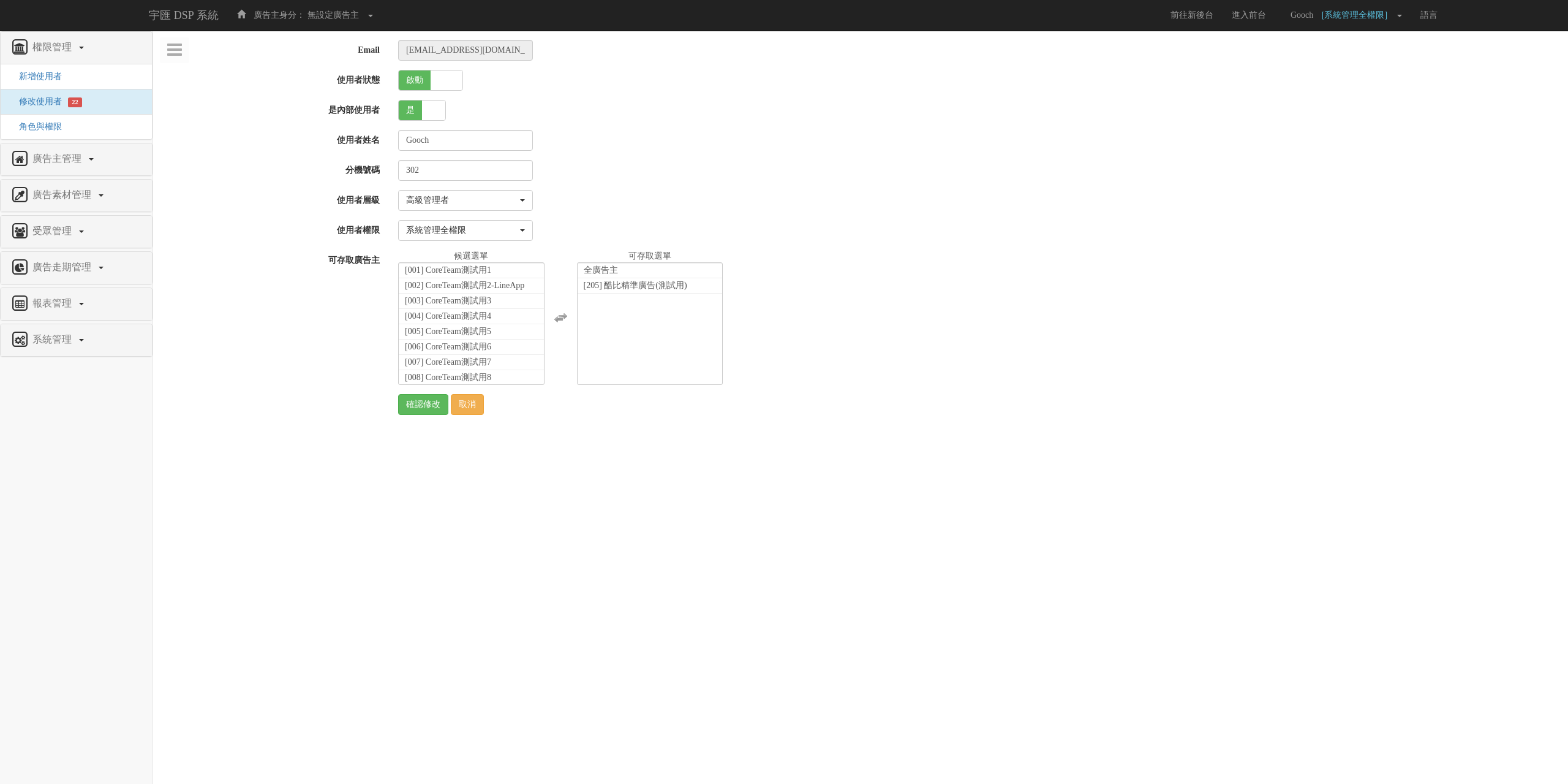
select select "SuperManager"
select select "1"
click at [611, 271] on span "全廣告主" at bounding box center [601, 269] width 34 height 9
select select "205"
click at [427, 404] on input "確認修改" at bounding box center [423, 404] width 50 height 21
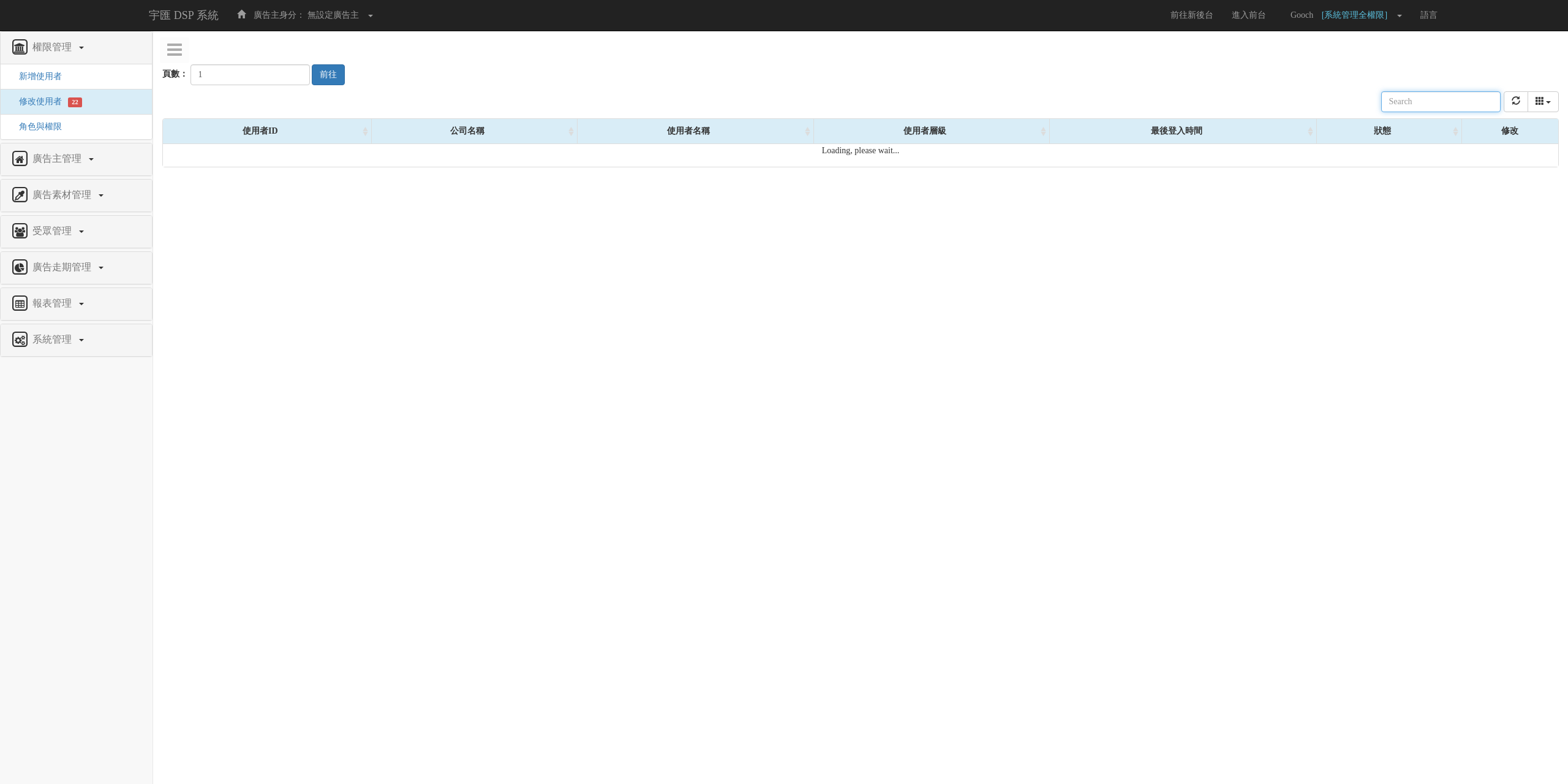
click at [1430, 101] on input "text" at bounding box center [1441, 102] width 120 height 21
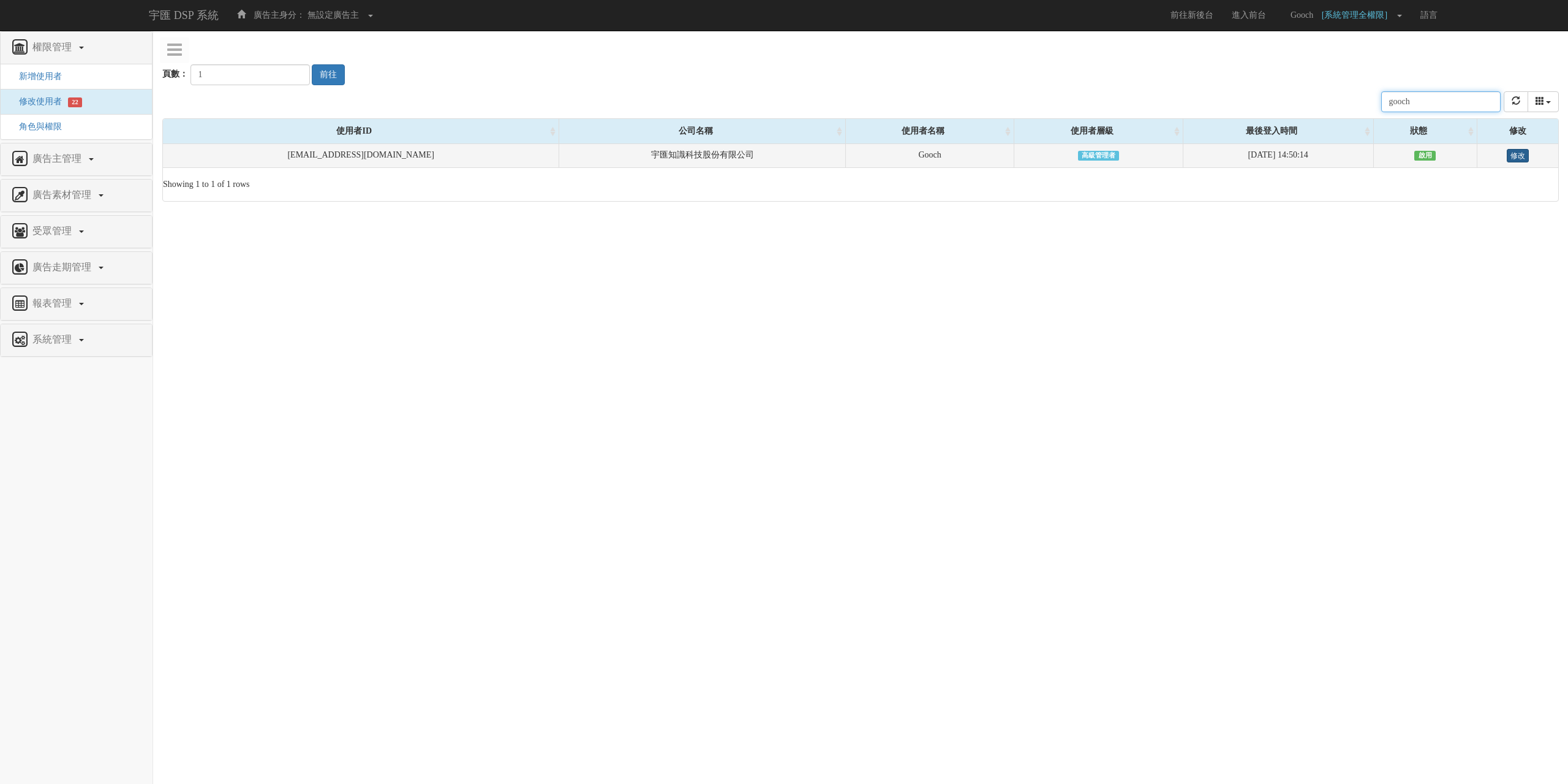
type input "gooch"
click at [1507, 154] on link "修改" at bounding box center [1518, 156] width 22 height 14
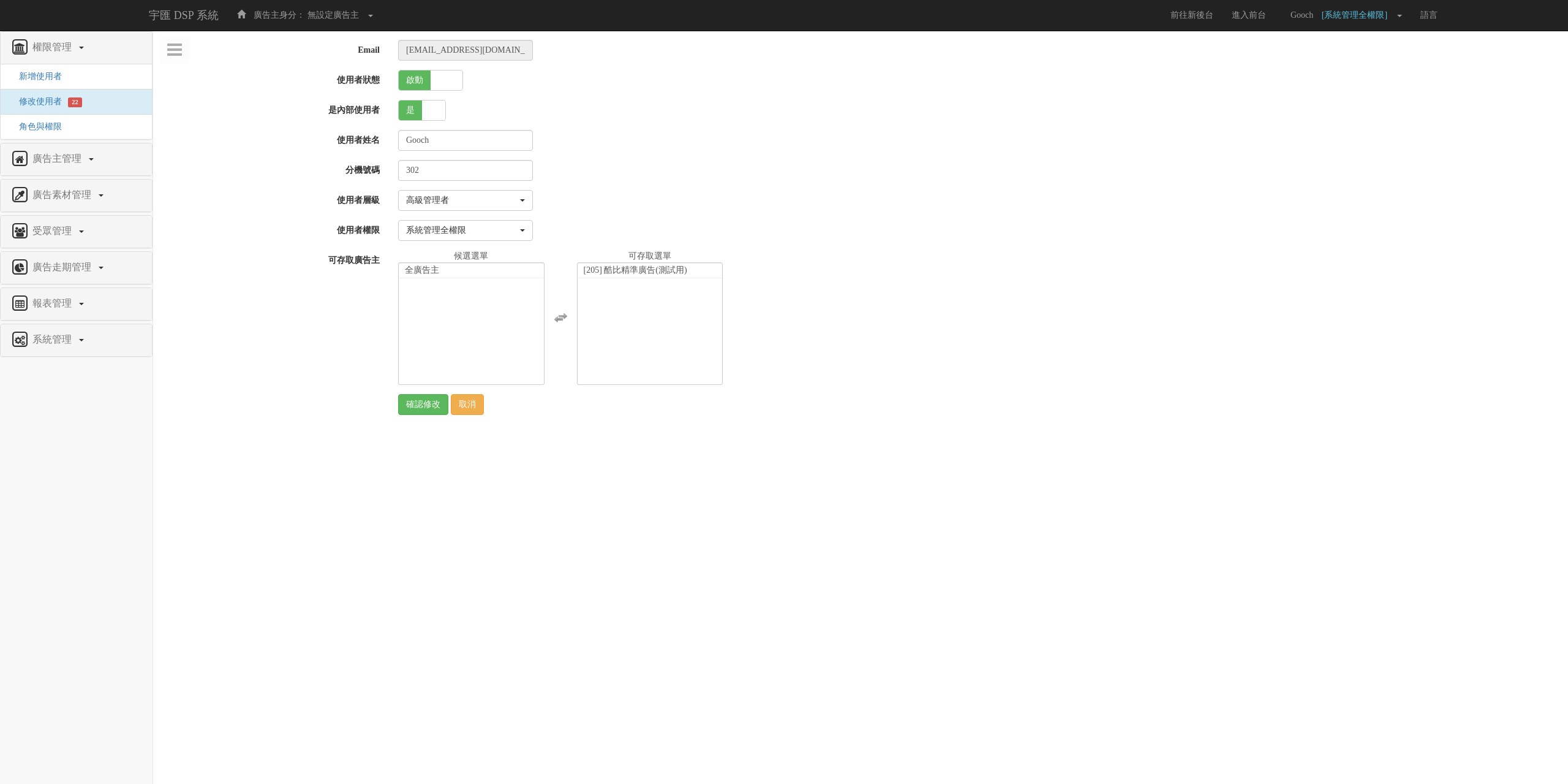
select select "SuperManager"
select select "1"
click at [449, 271] on li "全廣告主" at bounding box center [471, 271] width 145 height 15
select select "0"
click at [425, 406] on input "確認修改" at bounding box center [423, 404] width 50 height 21
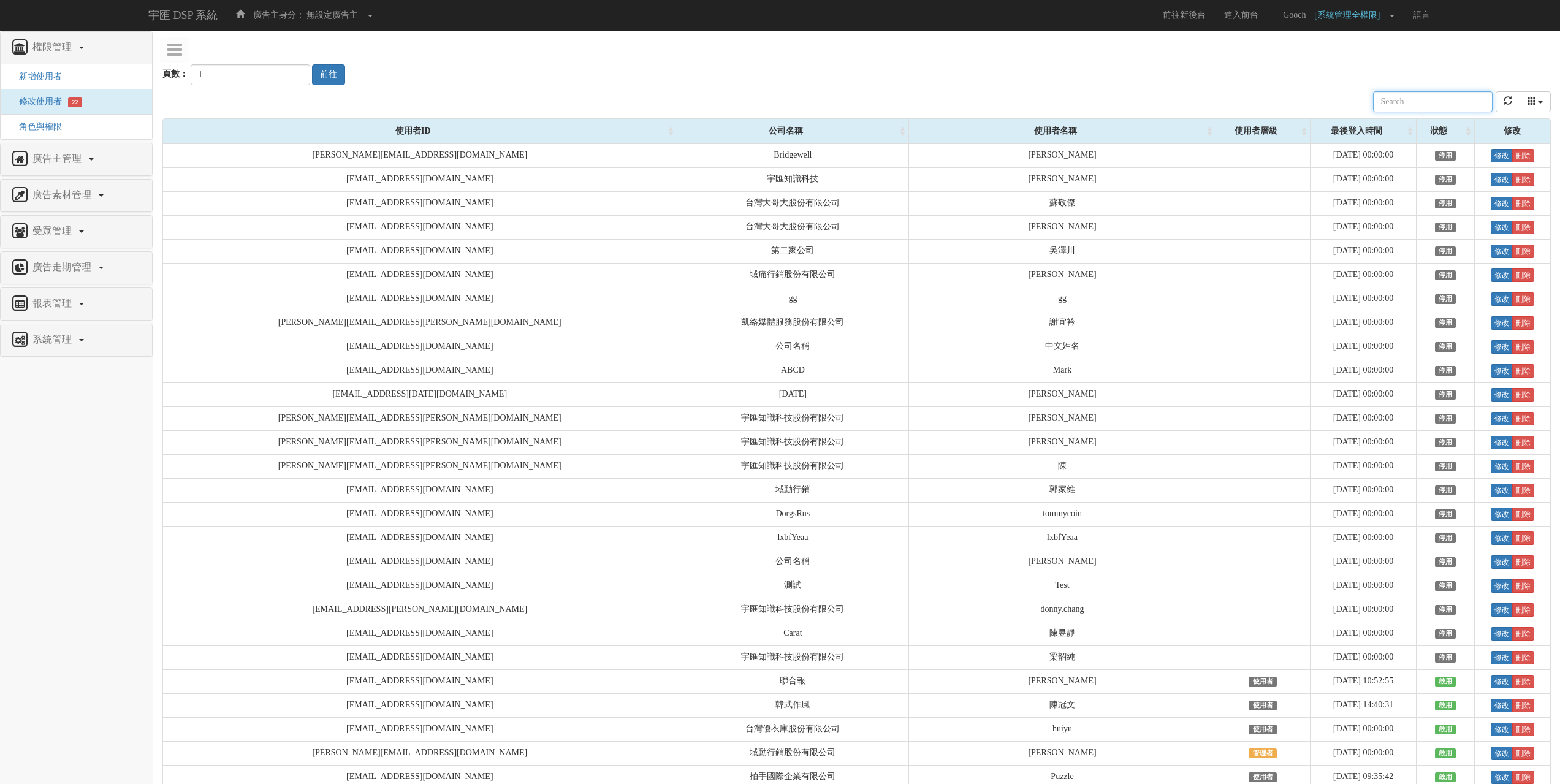
click at [1404, 110] on input "text" at bounding box center [1433, 102] width 120 height 21
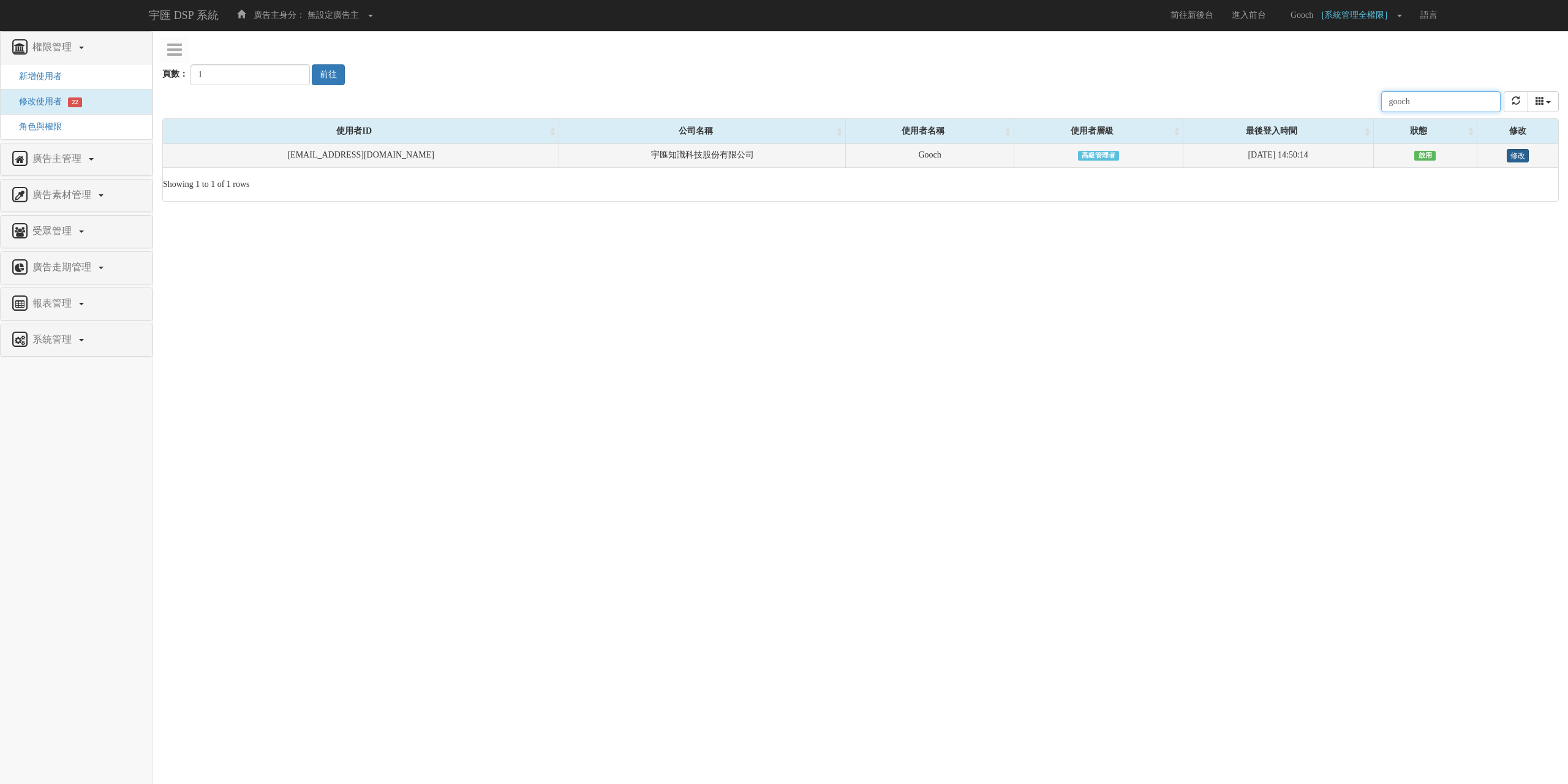
type input "gooch"
click at [1507, 158] on link "修改" at bounding box center [1518, 156] width 22 height 14
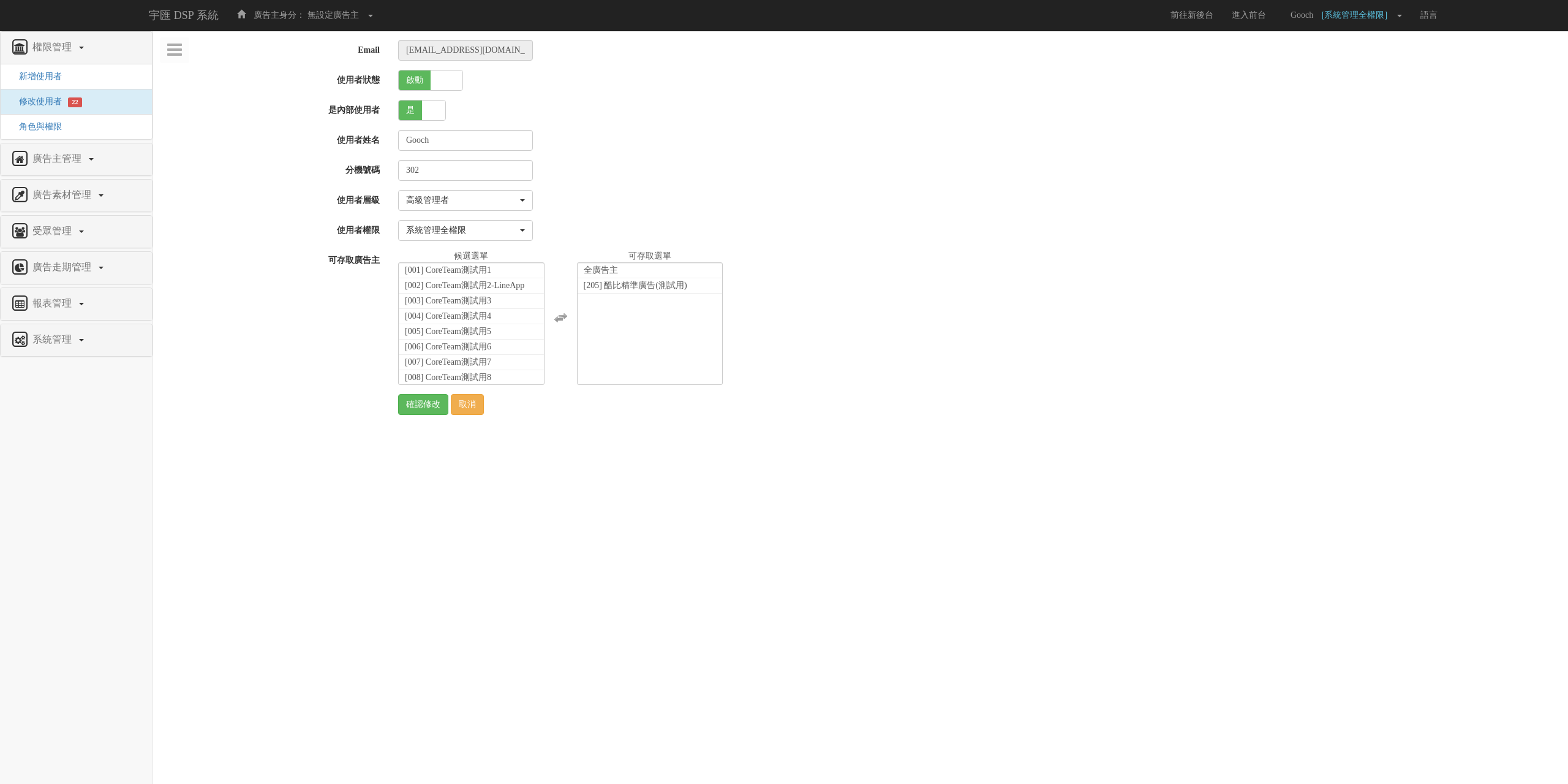
select select "SuperManager"
select select "1"
